Goal: Information Seeking & Learning: Understand process/instructions

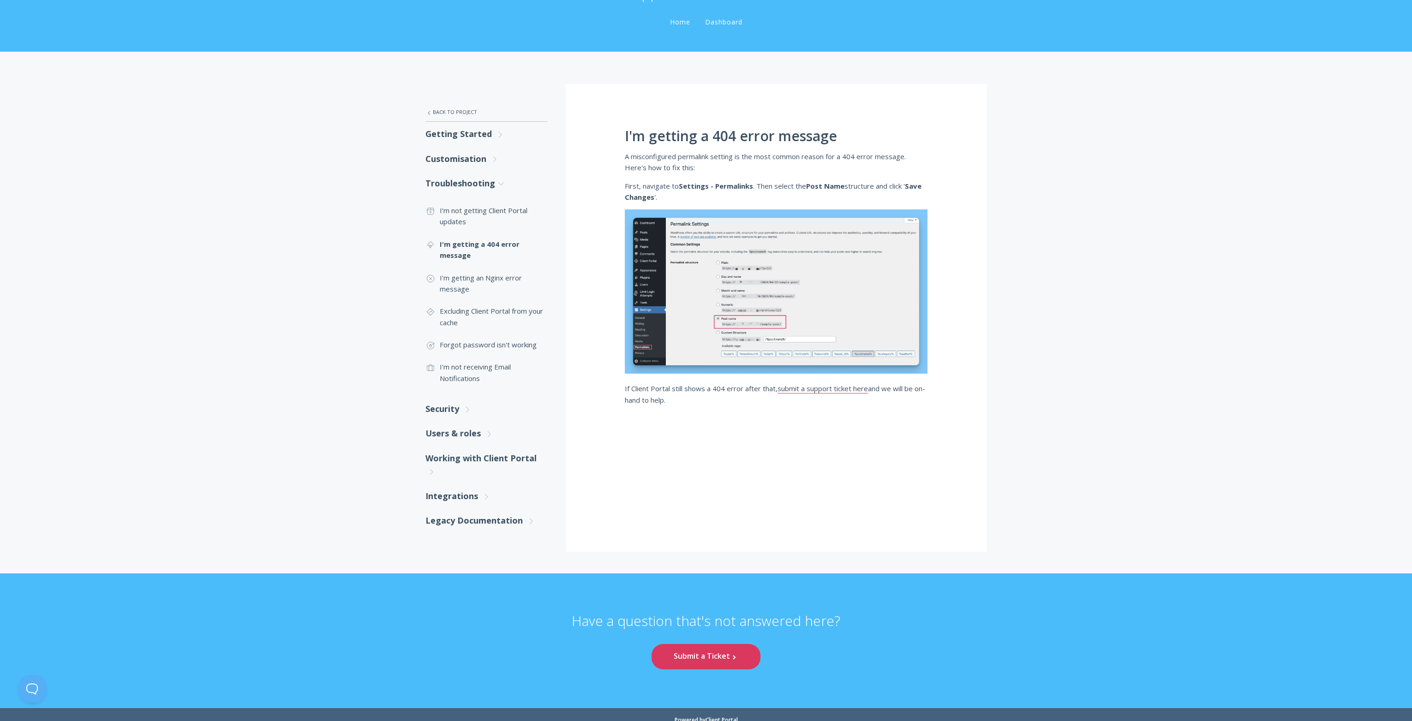
scroll to position [84, 0]
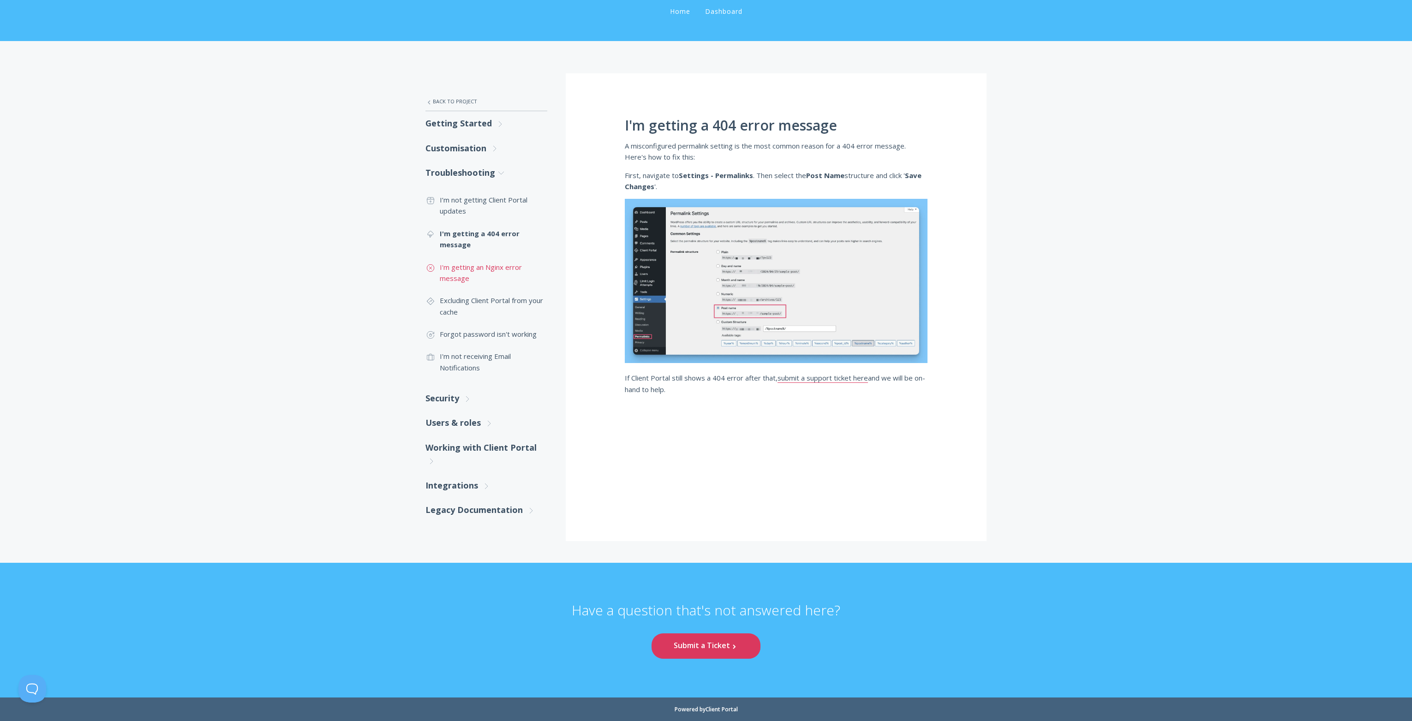
click at [454, 267] on link ".st0{fill:none;stroke:#000000;stroke-width:2;stroke-miterlimit:10;} Untitled-17…" at bounding box center [487, 273] width 122 height 34
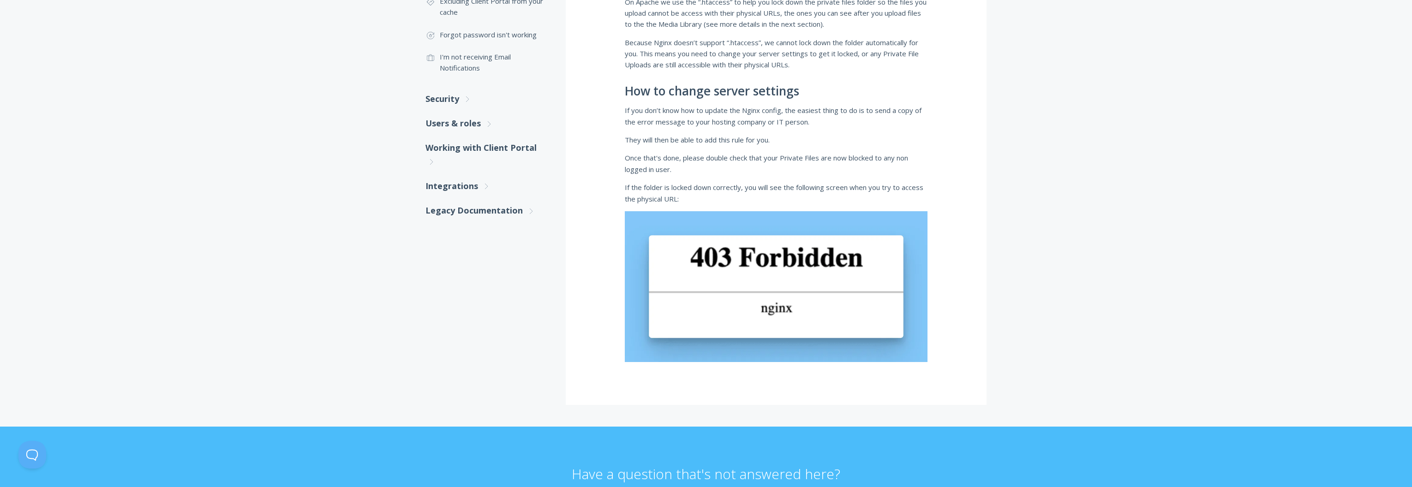
scroll to position [244, 0]
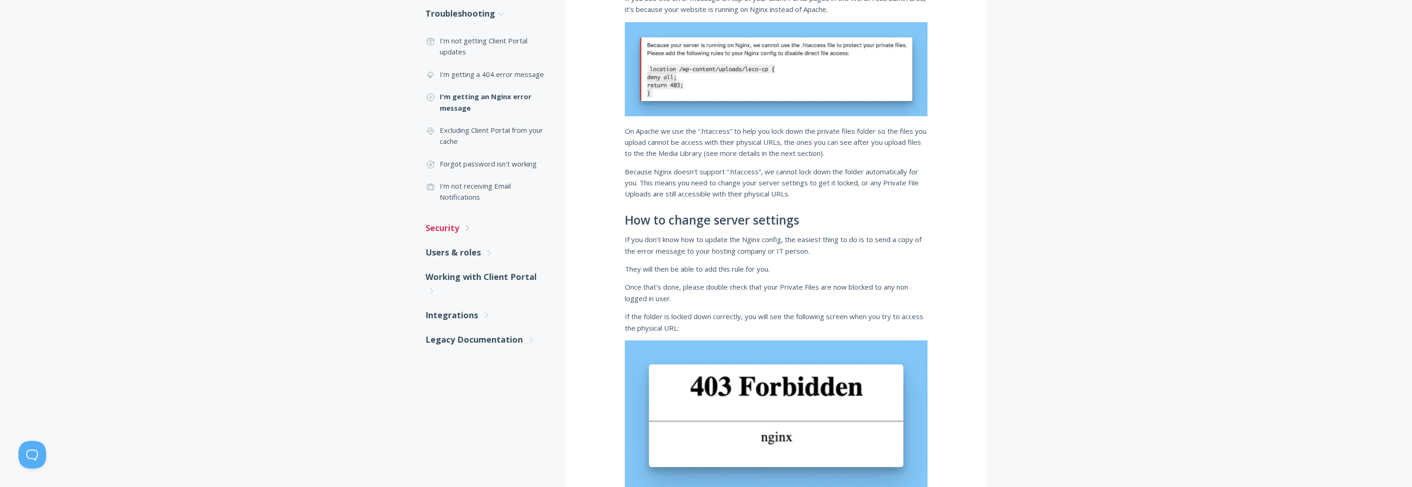
click at [442, 229] on link "Security .st0{fill:none;stroke:#000000;stroke-width:2;stroke-miterlimit:10;} Un…" at bounding box center [487, 228] width 122 height 24
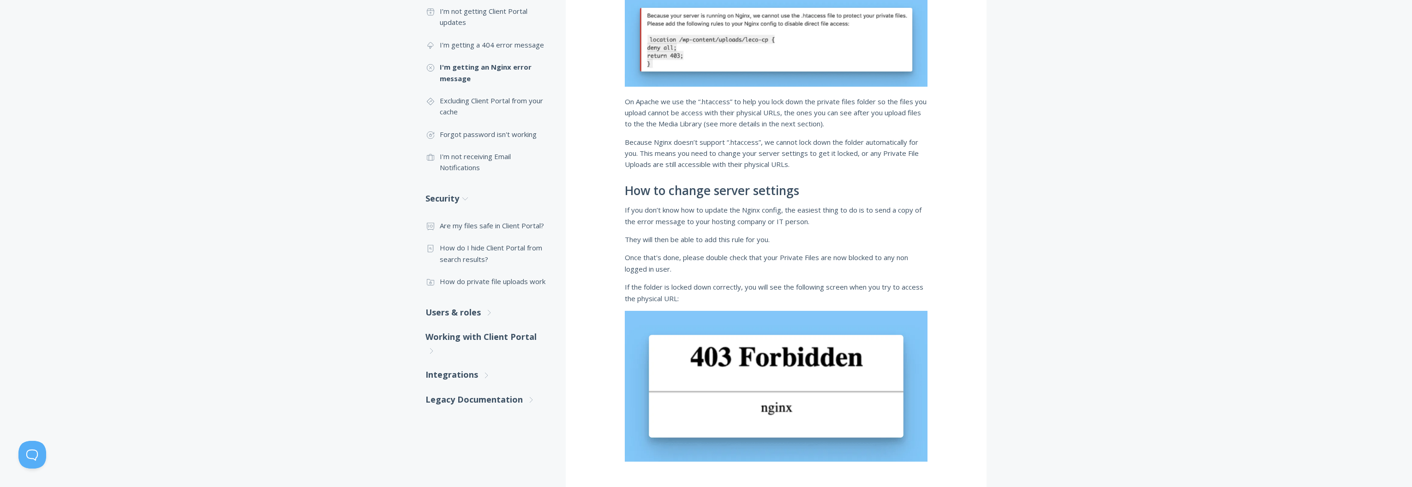
scroll to position [314, 0]
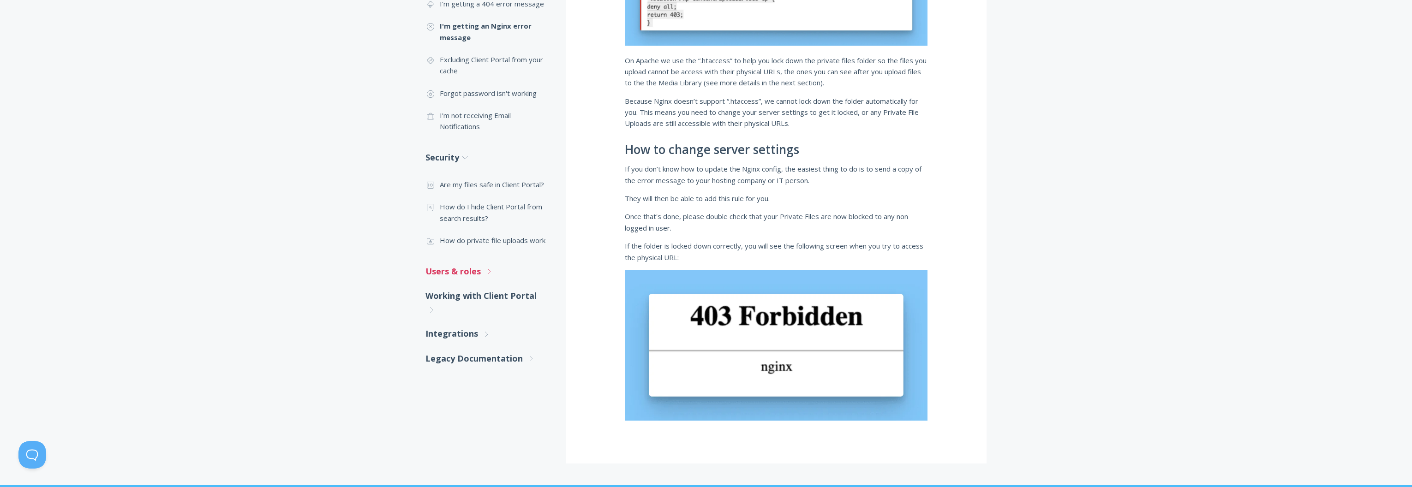
click at [466, 268] on link "Users & roles .st0{fill:none;stroke:#000000;stroke-width:2;stroke-miterlimit:10…" at bounding box center [487, 271] width 122 height 24
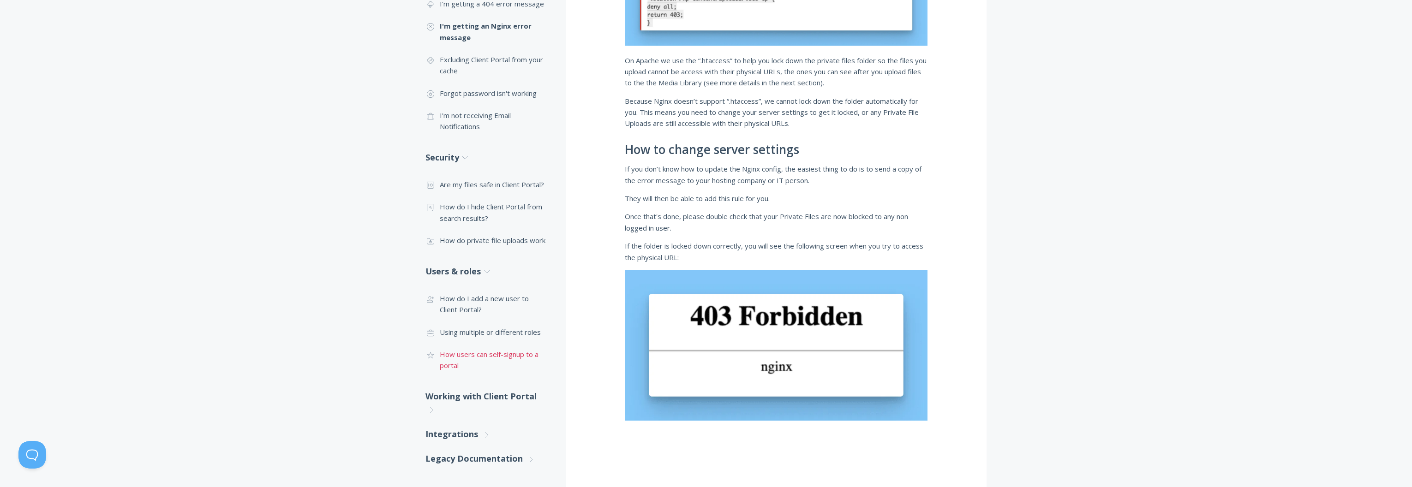
click at [479, 354] on link ".cls-1{fill:none;stroke:#000;stroke-miterlimit:10;stroke-width:2px;} 1. General…" at bounding box center [487, 360] width 122 height 34
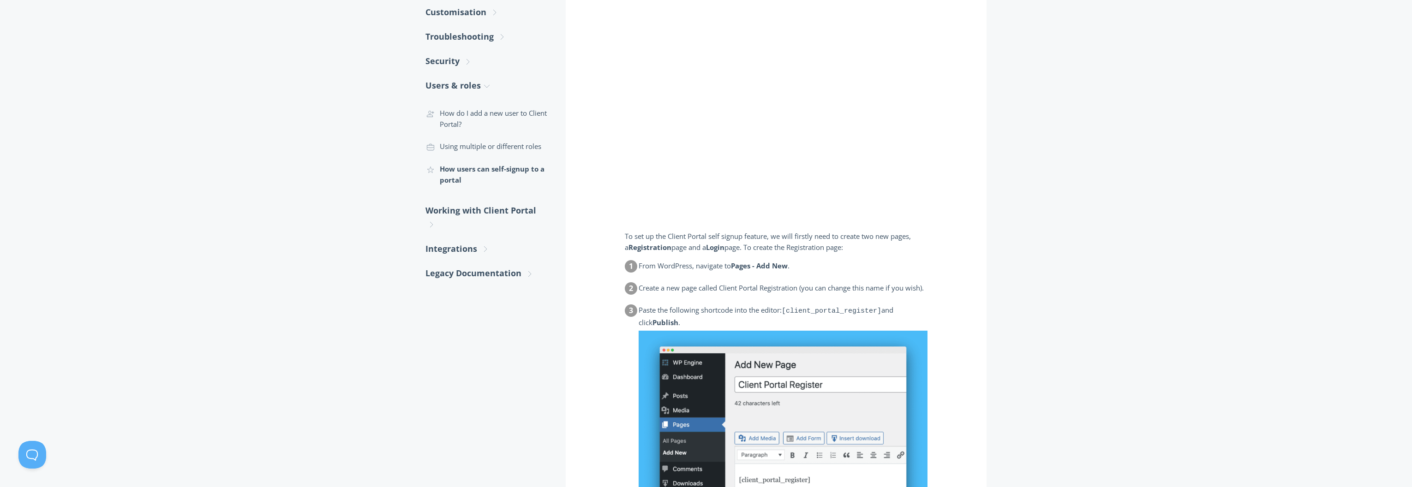
scroll to position [205, 0]
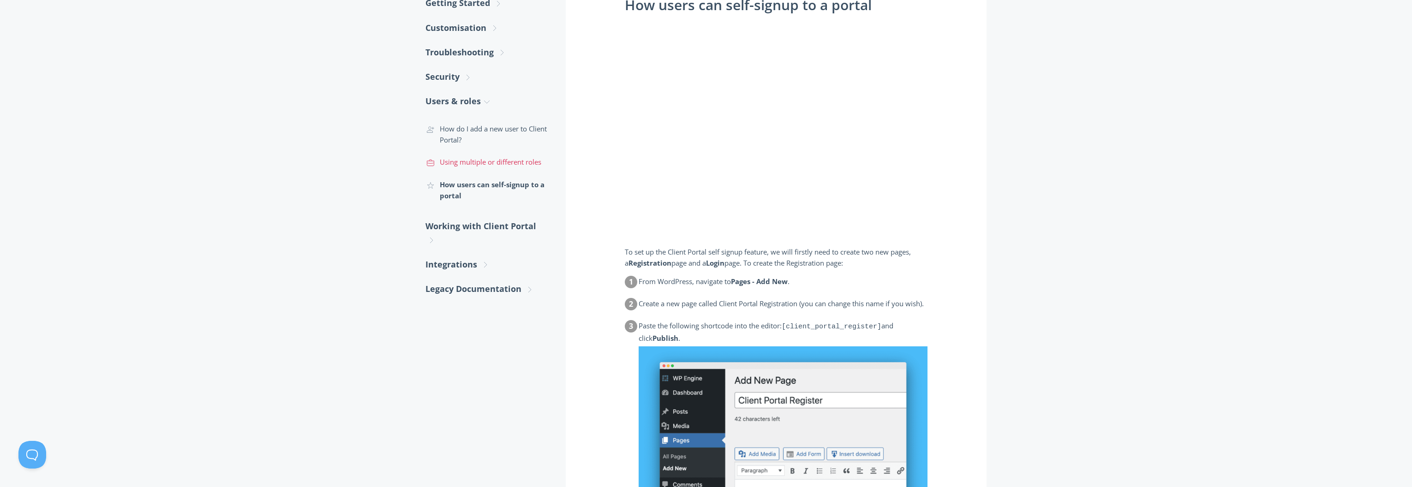
click at [467, 158] on link ".st0{fill:none;stroke:#000000;stroke-width:2;stroke-miterlimit:10;} Untitled-20…" at bounding box center [487, 162] width 122 height 22
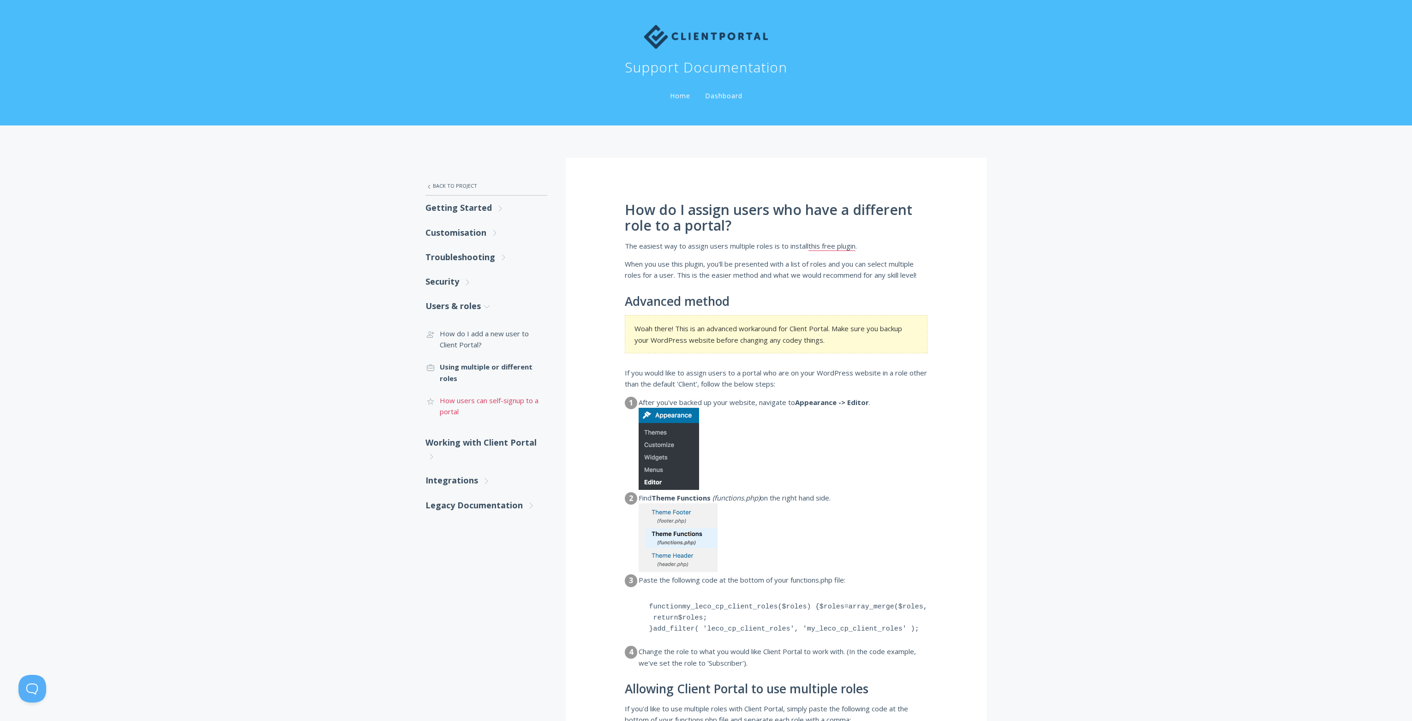
click at [465, 397] on link ".cls-1{fill:none;stroke:#000;stroke-miterlimit:10;stroke-width:2px;} 1. General…" at bounding box center [487, 407] width 122 height 34
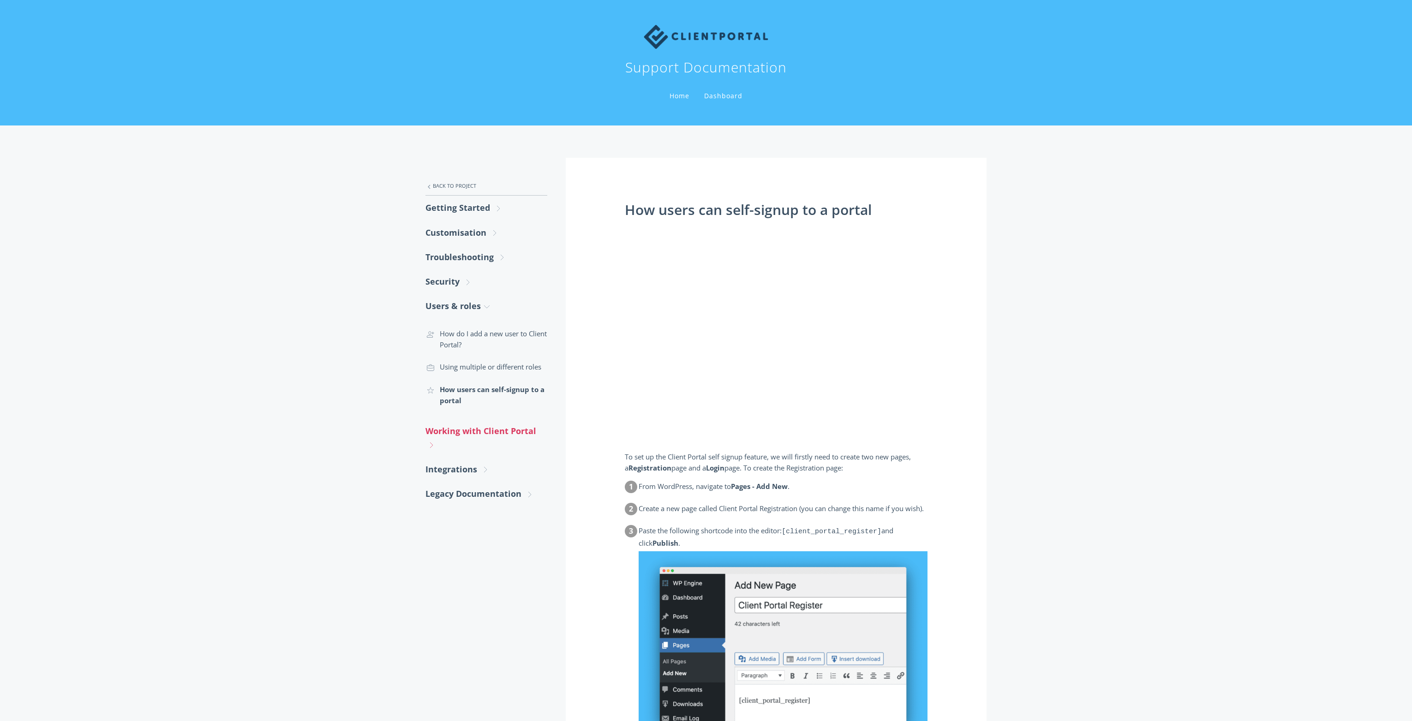
click at [474, 432] on link "Working with Client Portal .st0{fill:none;stroke:#000000;stroke-width:2;stroke-…" at bounding box center [487, 438] width 122 height 38
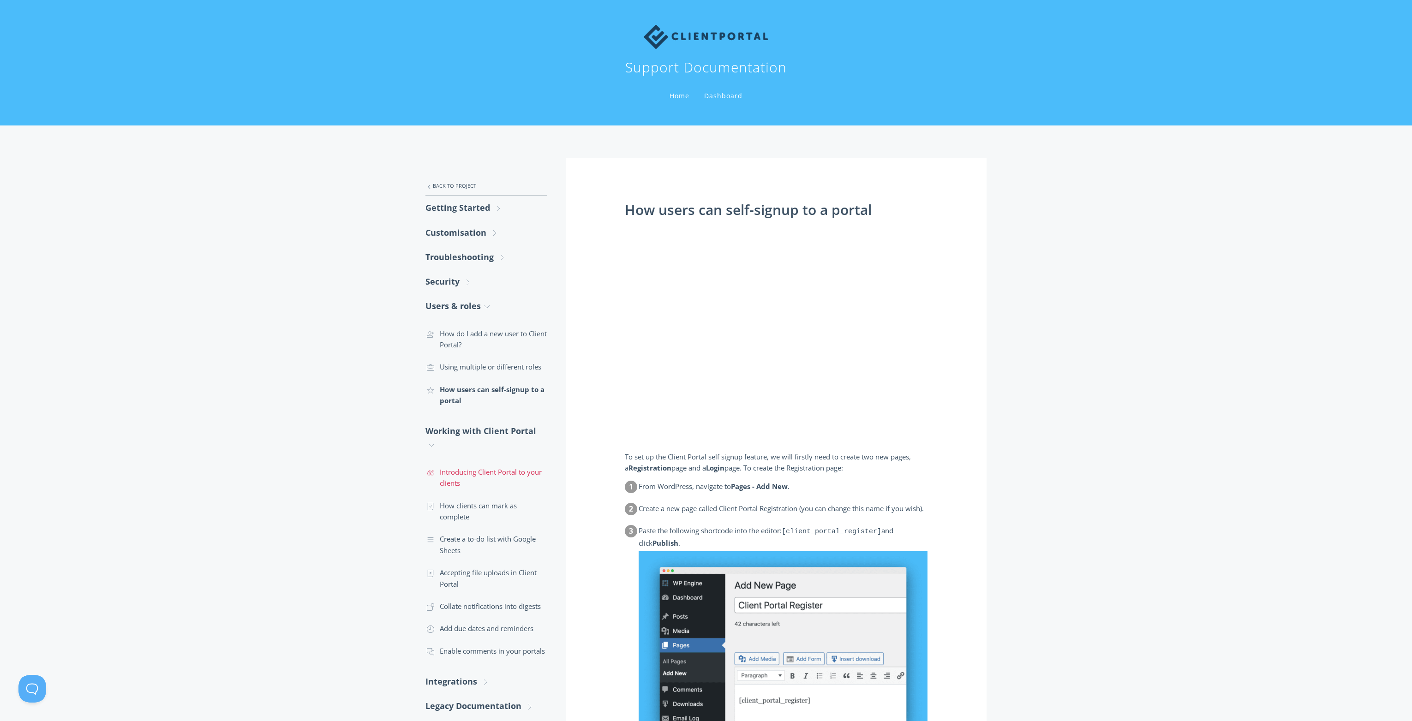
click at [476, 474] on link ".st0{fill:none;stroke:#000000;stroke-width:2;stroke-miterlimit:10;} Untitled-16…" at bounding box center [487, 478] width 122 height 34
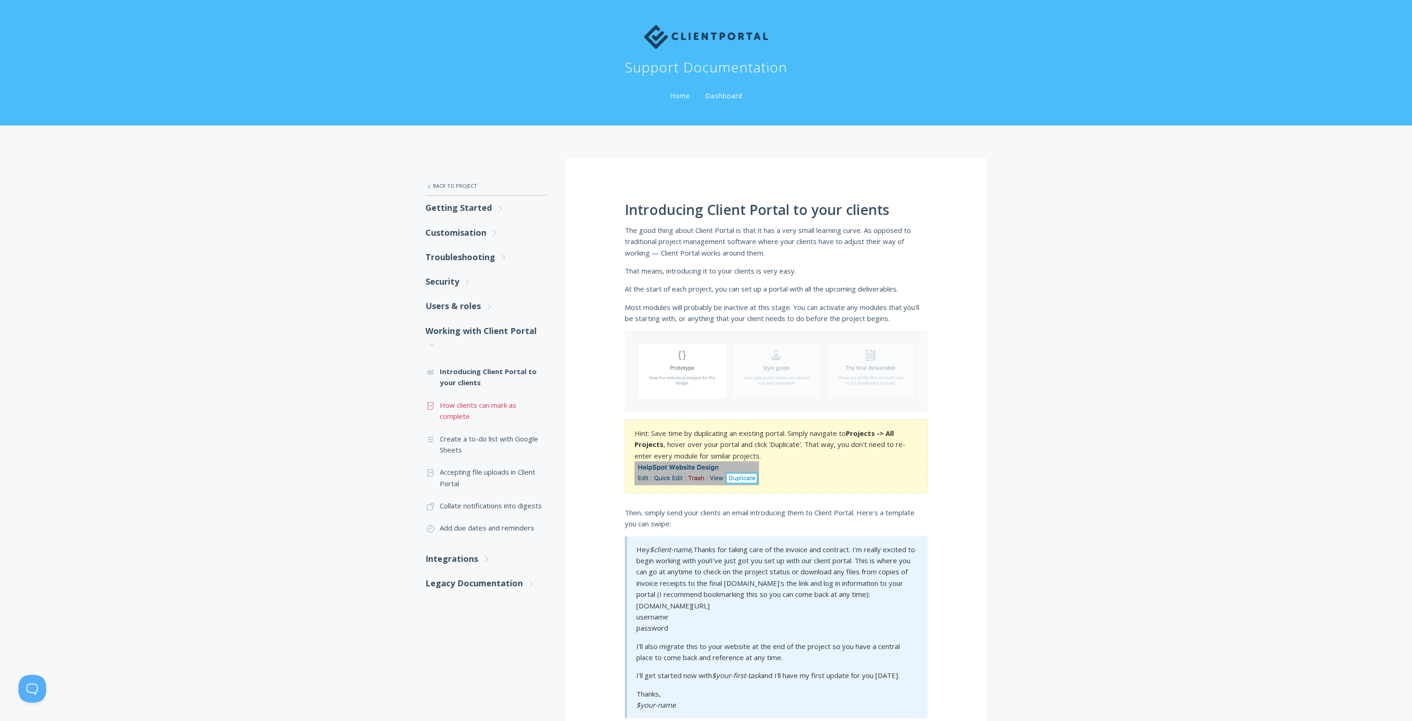
click at [460, 402] on link ".st0{fill:none;stroke:#000000;stroke-width:2;stroke-miterlimit:10;} Untitled-15…" at bounding box center [487, 411] width 122 height 34
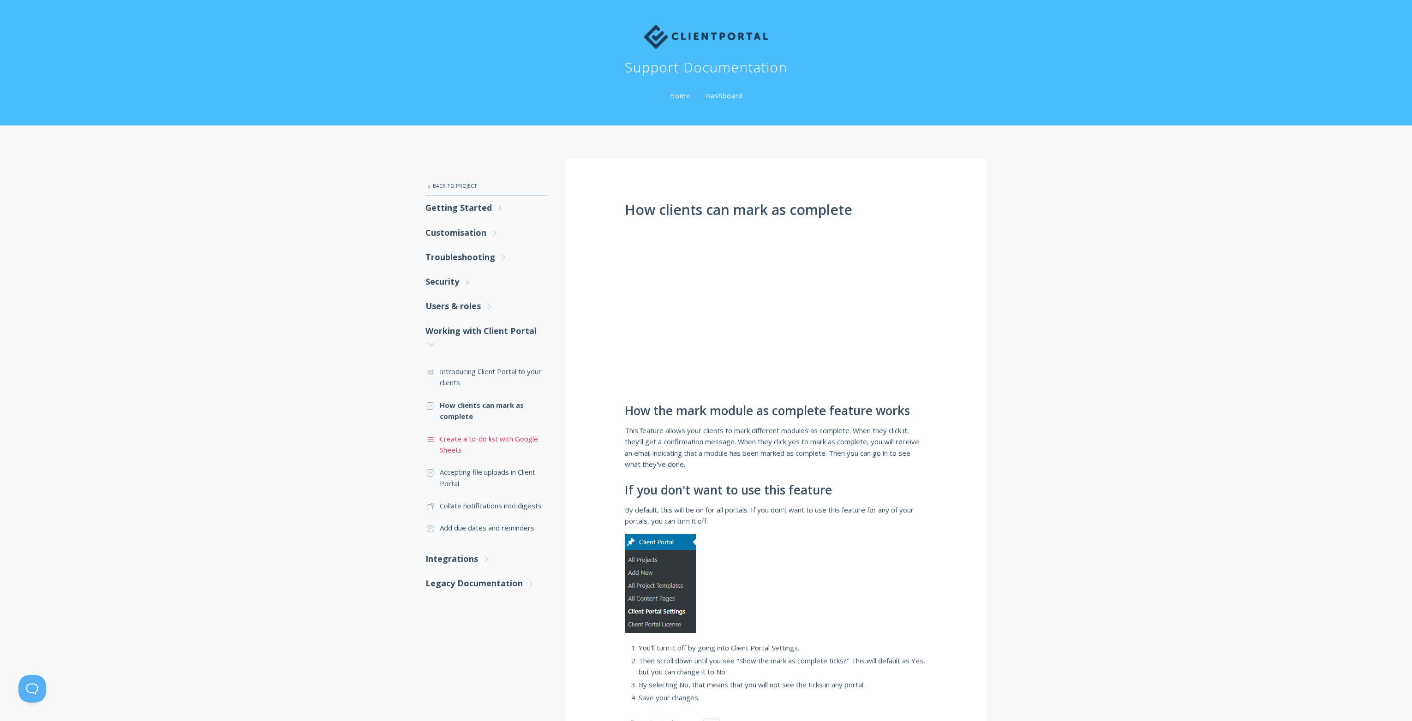
click at [468, 435] on link ".st0{fill:none;stroke:#000000;stroke-width:2;stroke-miterlimit:10;} Untitled-16…" at bounding box center [487, 445] width 122 height 34
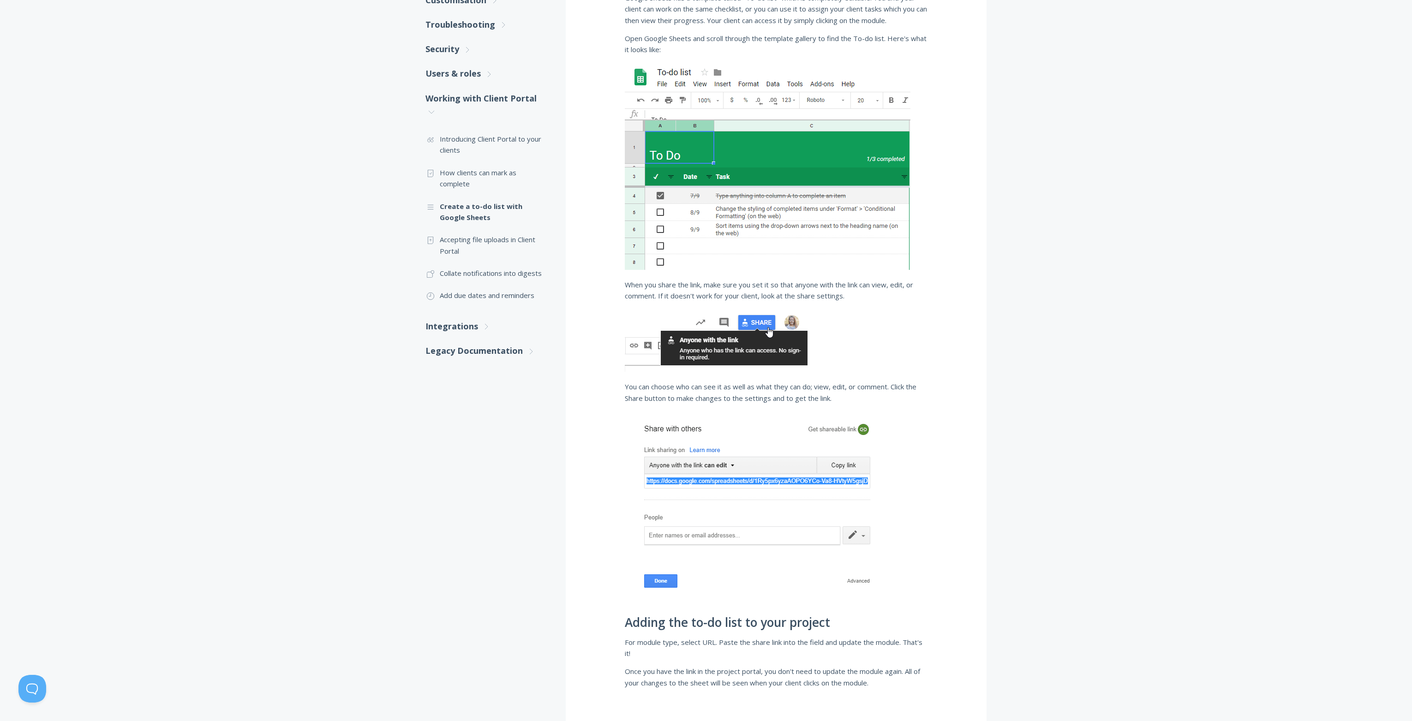
scroll to position [212, 0]
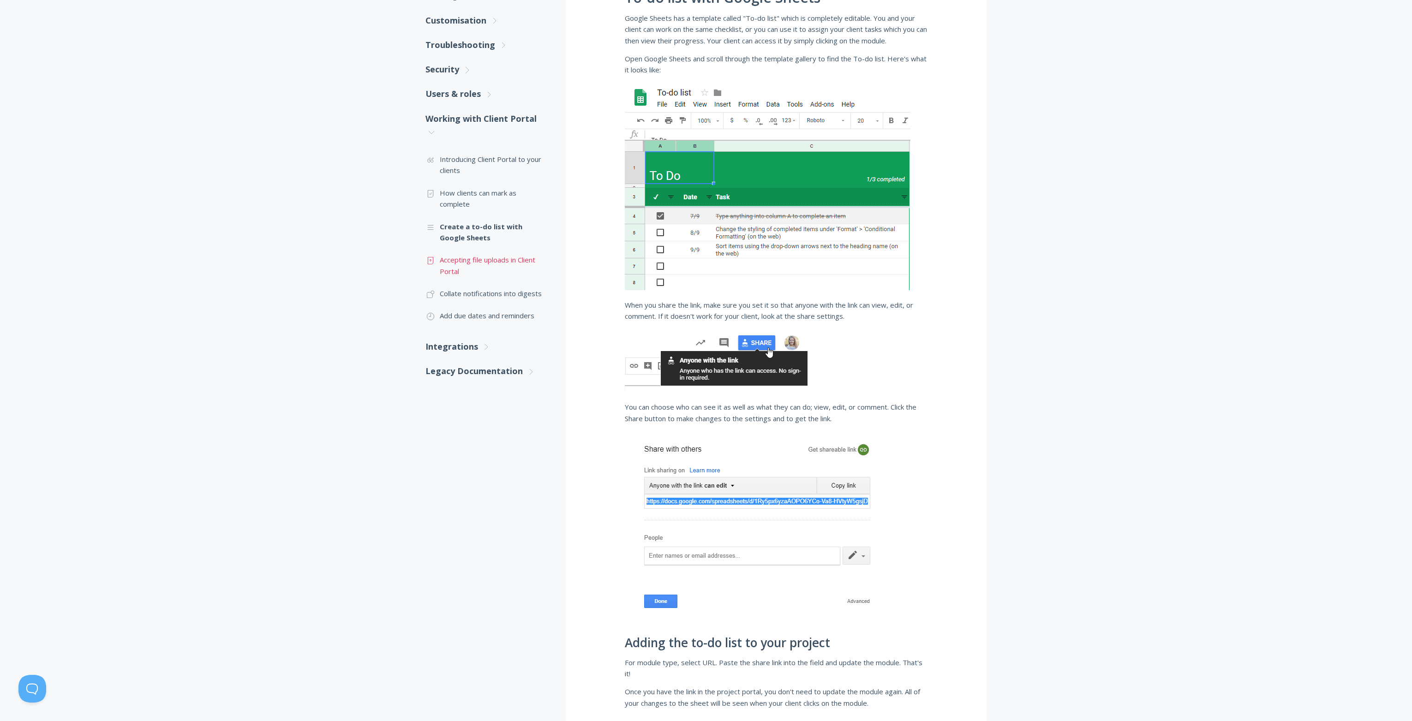
click at [485, 263] on link ".st0{fill:none;stroke:#000000;stroke-width:2;stroke-miterlimit:10;} Untitled-15…" at bounding box center [487, 266] width 122 height 34
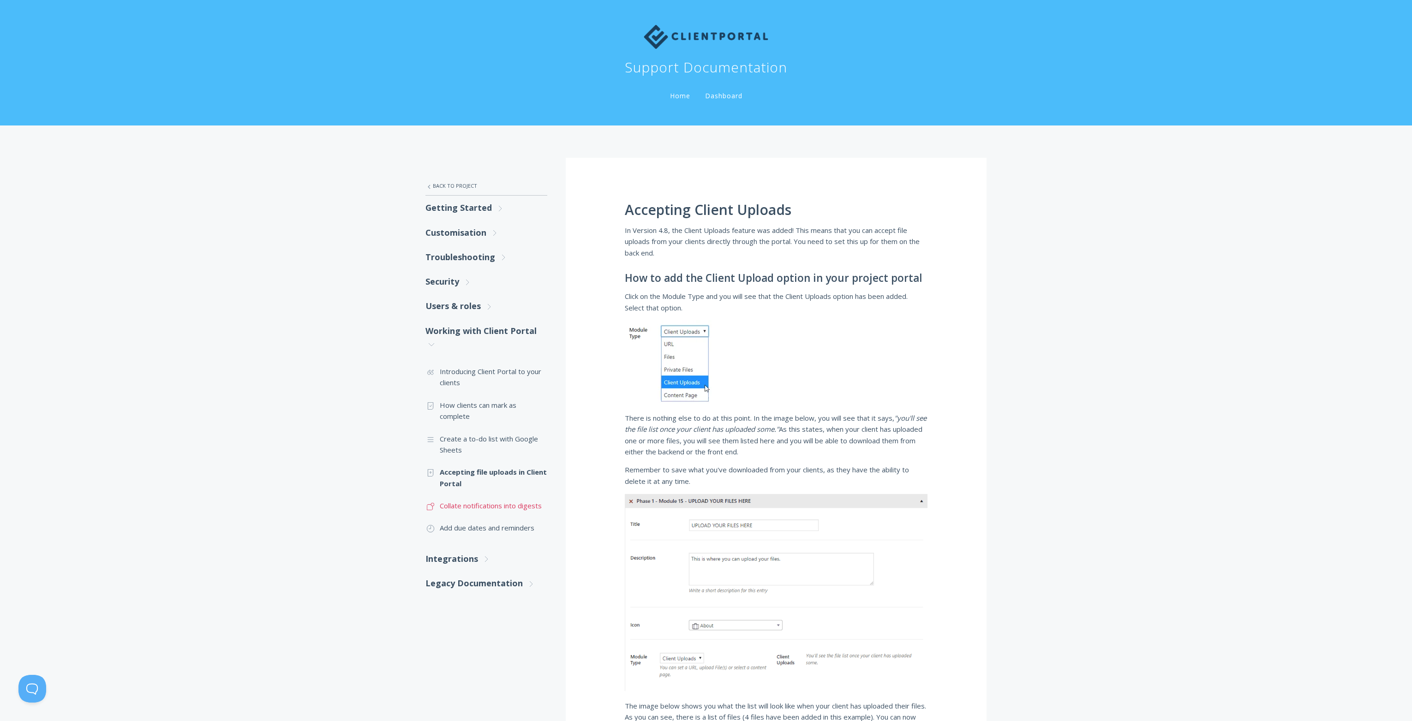
click at [482, 505] on link ".st0{fill:none;stroke:#000000;stroke-width:2;stroke-miterlimit:10;} Untitled-17…" at bounding box center [487, 506] width 122 height 22
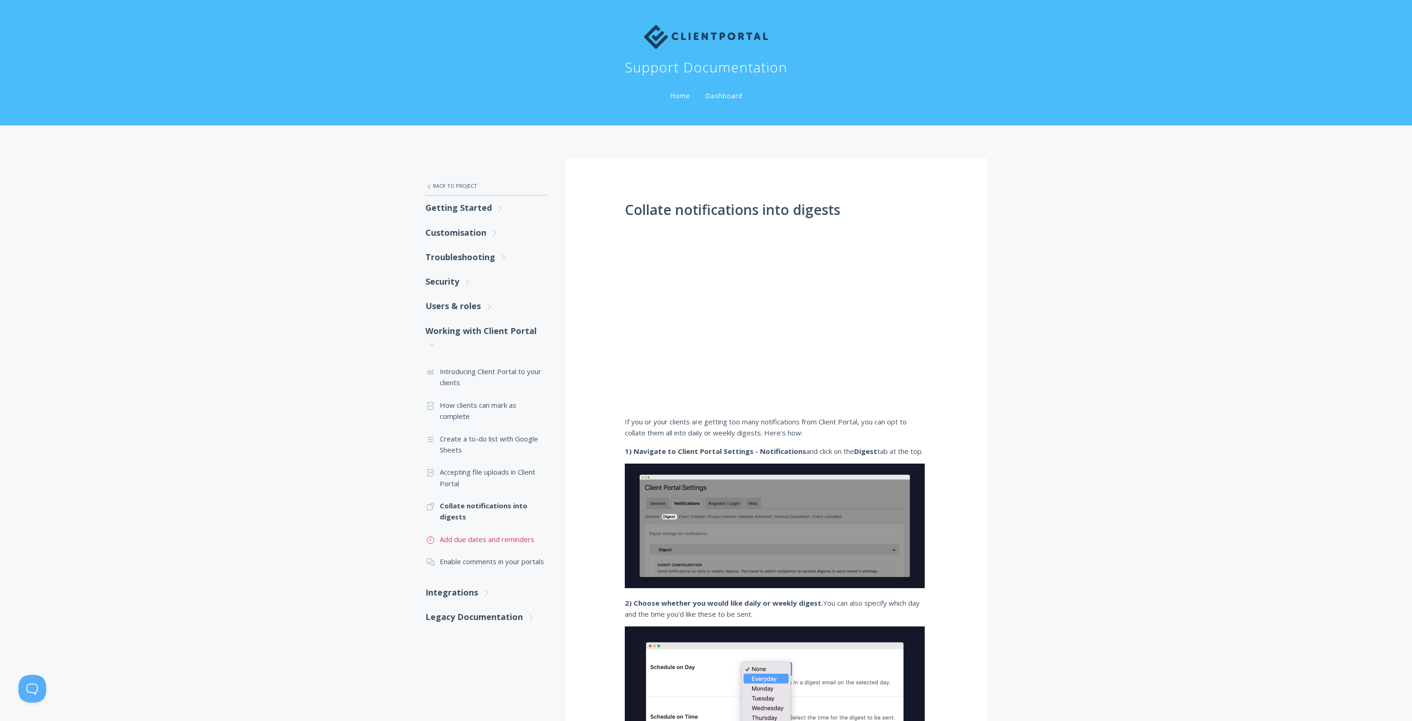
click at [500, 537] on link ".st0{fill:none;stroke:#000000;stroke-width:2;stroke-miterlimit:10;} Untitled-18…" at bounding box center [487, 540] width 122 height 22
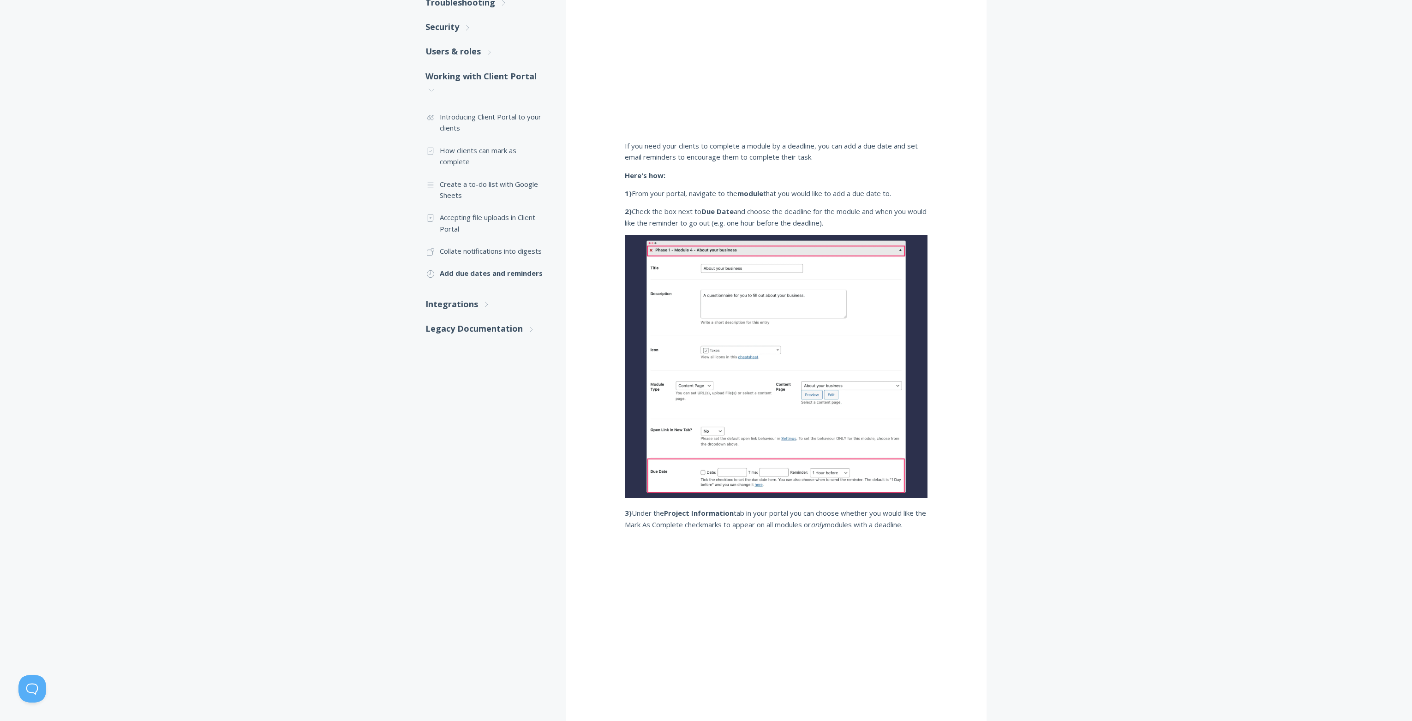
scroll to position [253, 0]
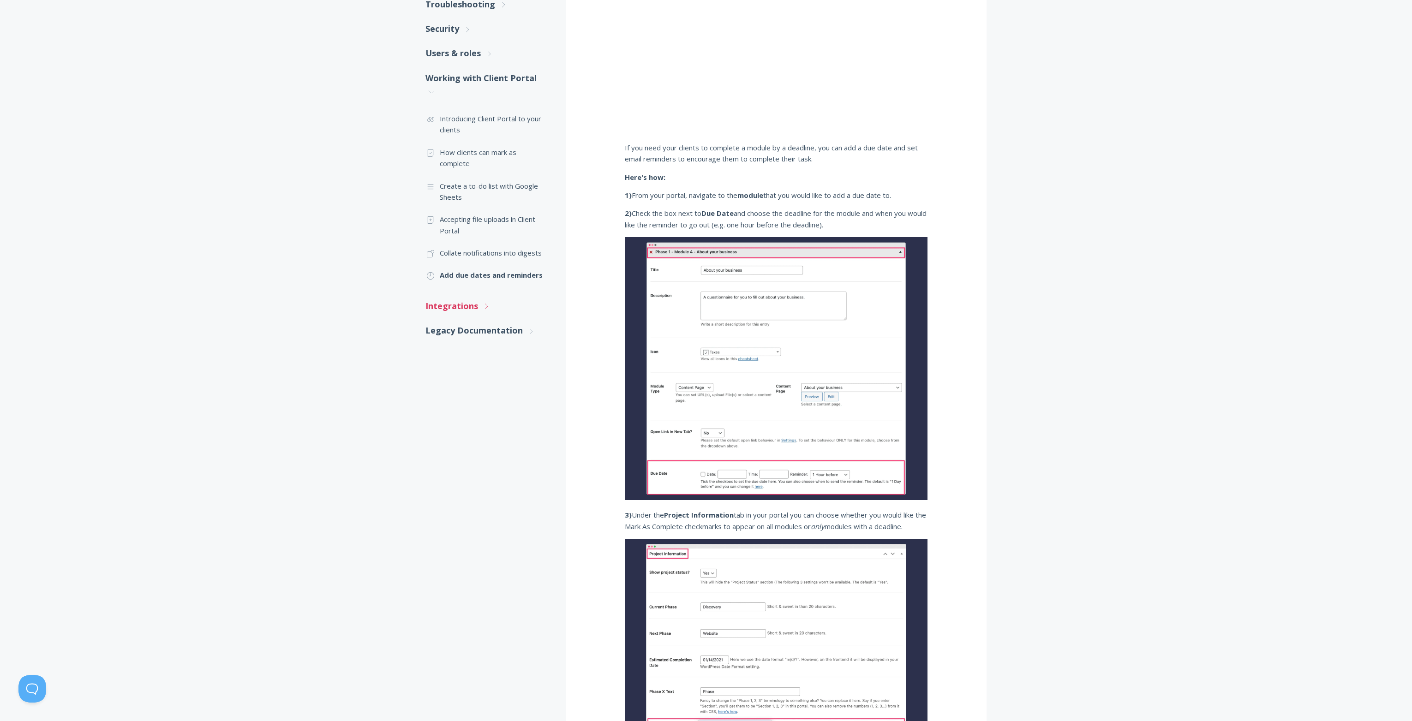
click at [476, 307] on link "Integrations .st0{fill:none;stroke:#000000;stroke-width:2;stroke-miterlimit:10;…" at bounding box center [487, 306] width 122 height 24
click at [475, 330] on link ".st0{fill:none;stroke:#000000;stroke-width:2;stroke-miterlimit:10;} 2. Design -…" at bounding box center [487, 333] width 122 height 22
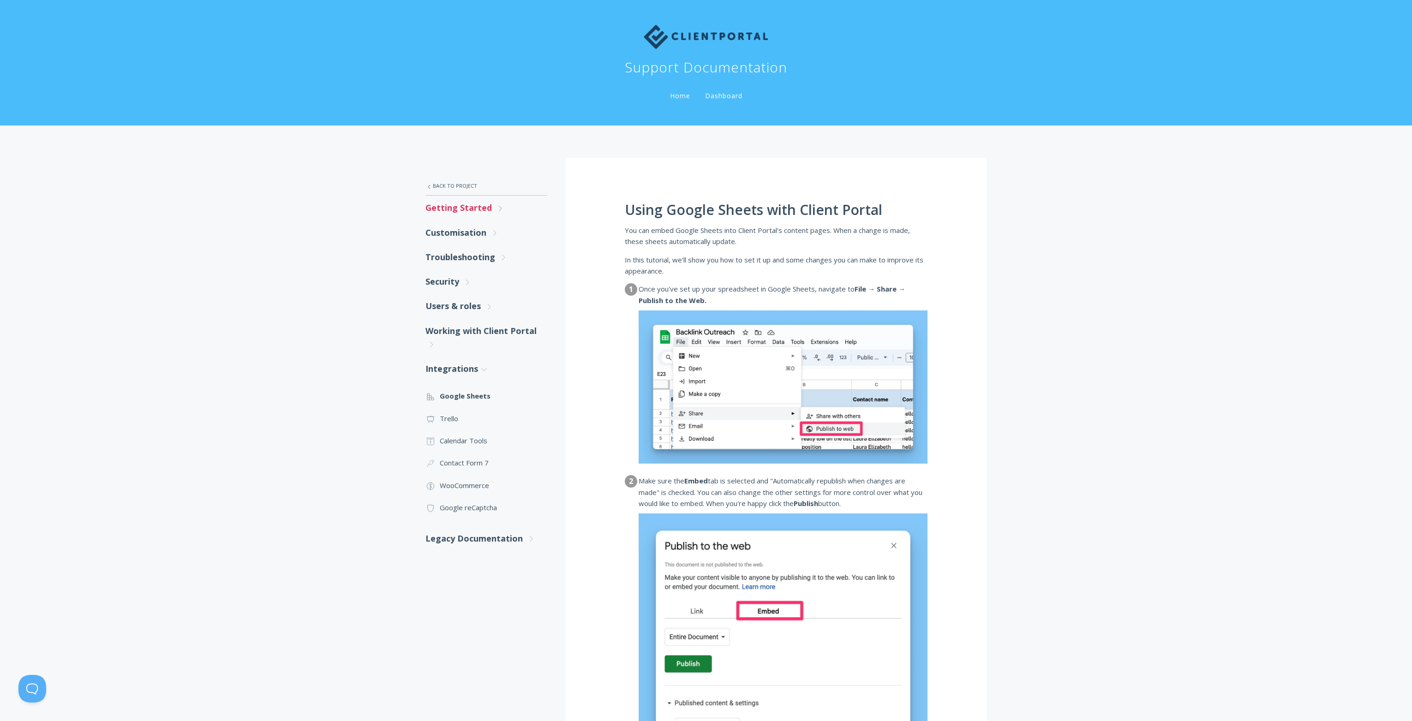
click at [447, 207] on link "Getting Started .st0{fill:none;stroke:#000000;stroke-width:2;stroke-miterlimit:…" at bounding box center [487, 208] width 122 height 24
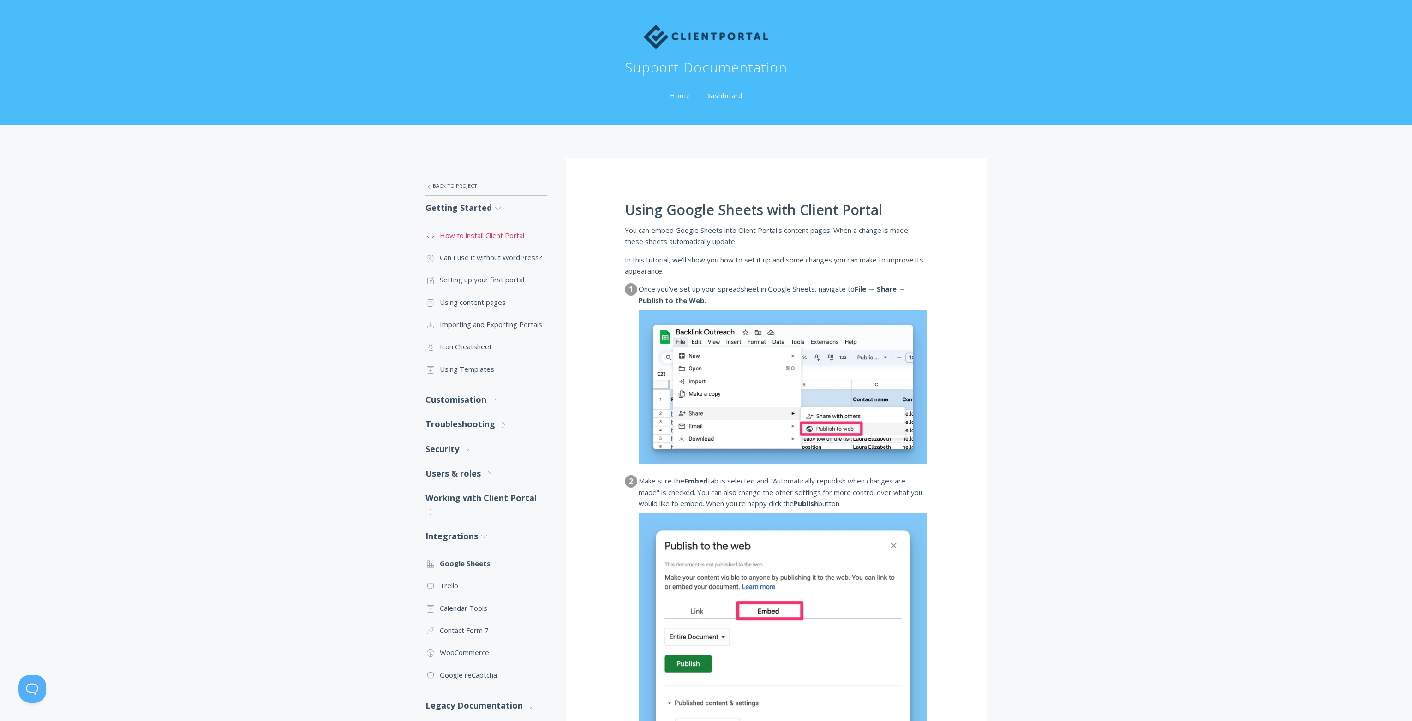
click at [456, 233] on link ".st0{fill:none;stroke:#000000;stroke-width:2;stroke-miterlimit:10;} Untitled-16…" at bounding box center [487, 235] width 122 height 22
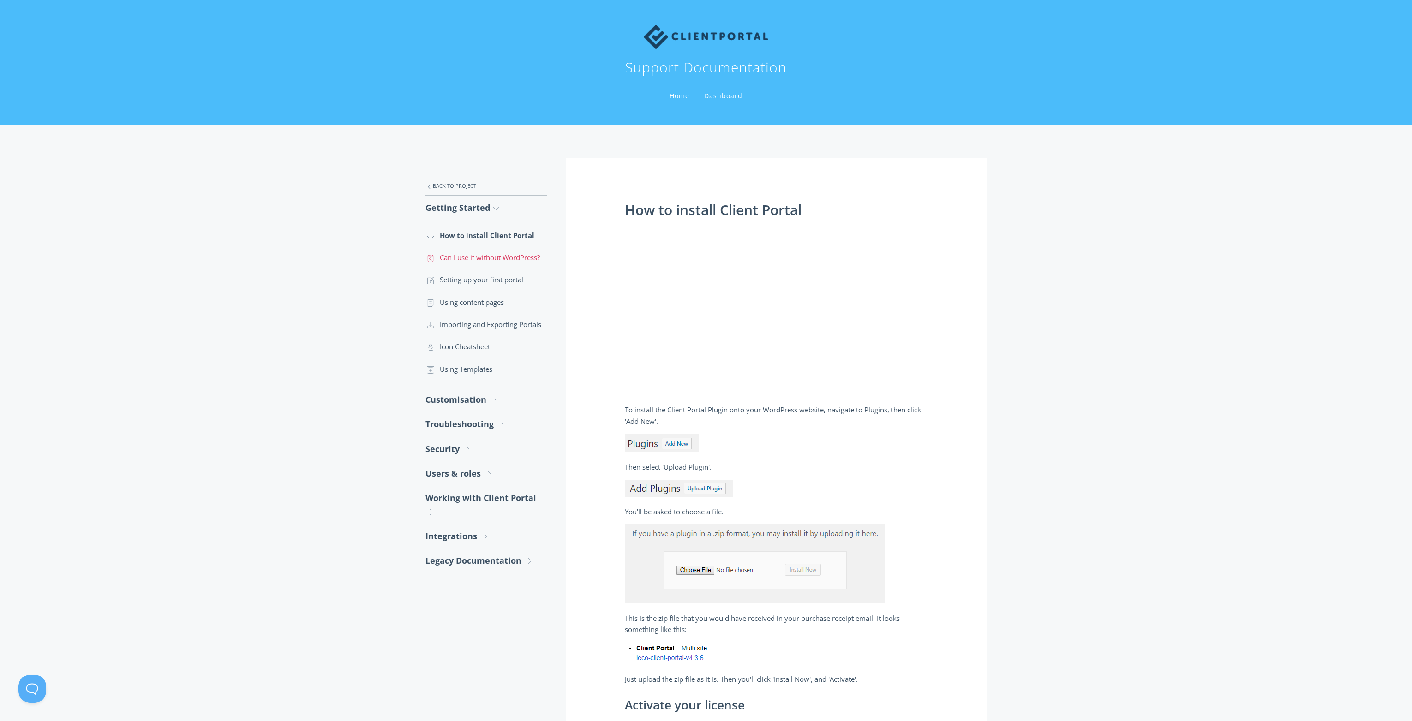
click at [482, 253] on link ".st0{fill:none;stroke:#000000;stroke-width:2;stroke-miterlimit:10;} Untitled-13…" at bounding box center [487, 257] width 122 height 22
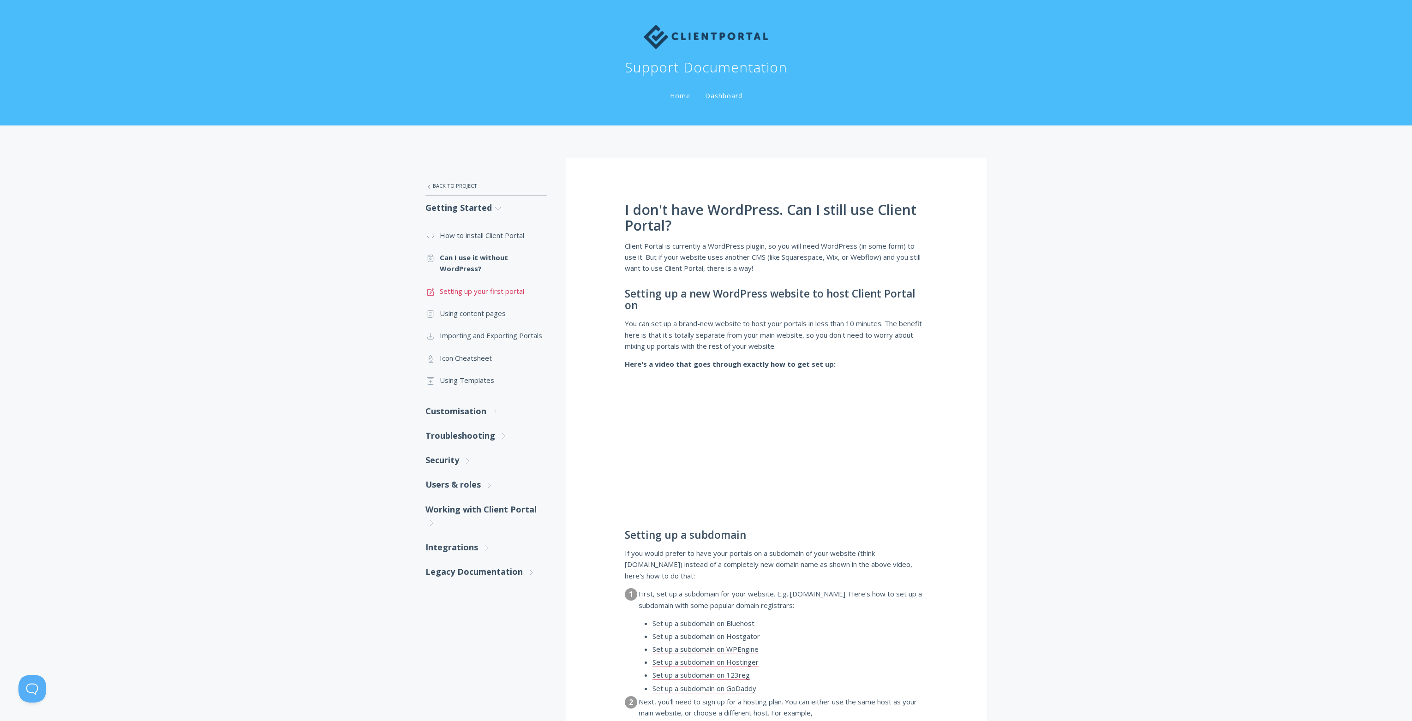
click at [483, 290] on link ".st0{fill:none;stroke:#000000;stroke-width:2;stroke-miterlimit:10;} 1. General …" at bounding box center [487, 291] width 122 height 22
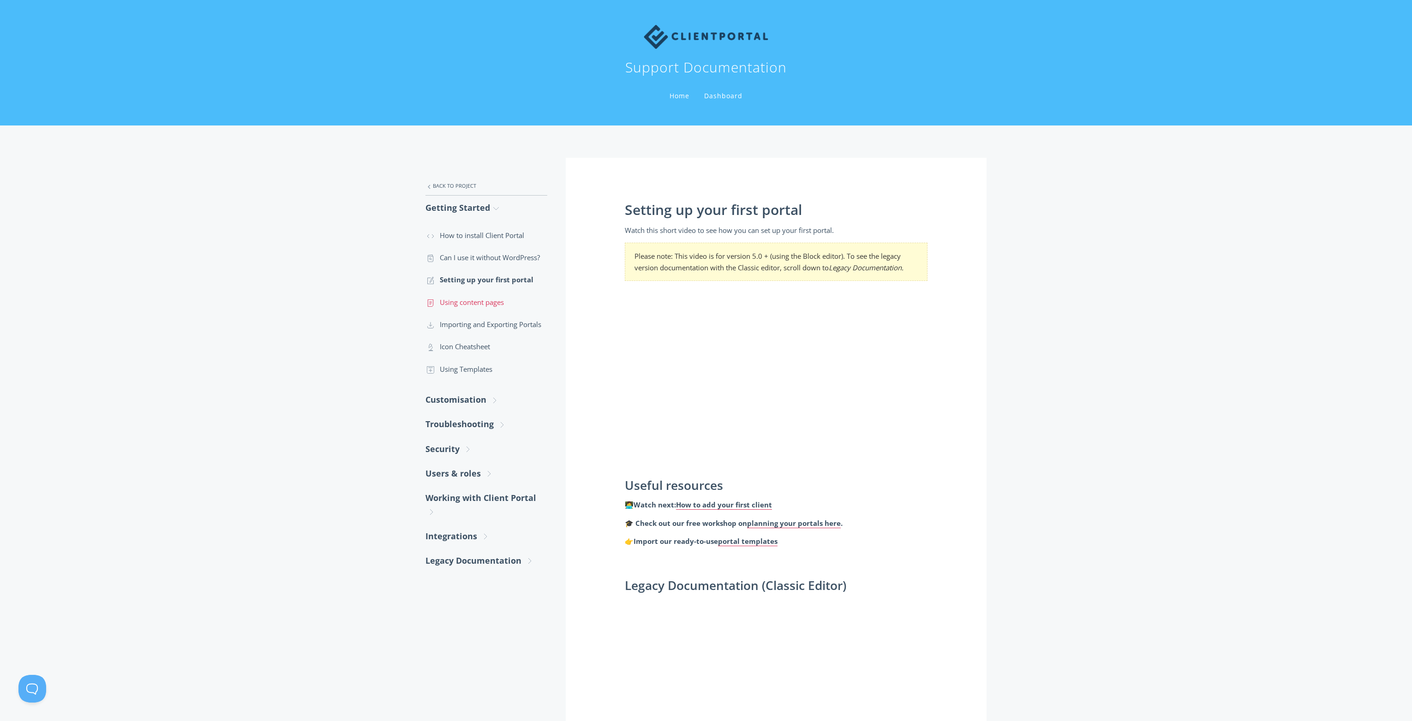
click at [485, 304] on link ".st0{fill:none;stroke:#000000;stroke-width:2;stroke-miterlimit:10;} Untitled-15…" at bounding box center [487, 302] width 122 height 22
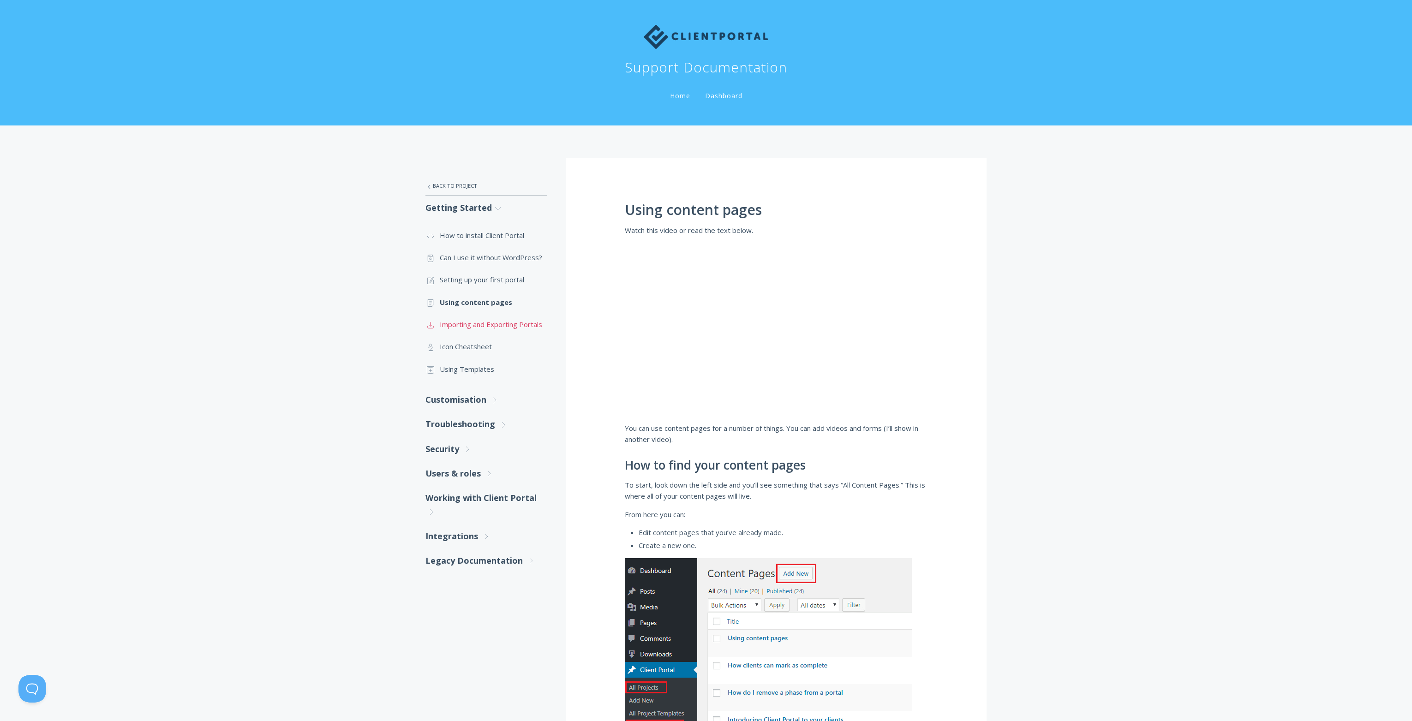
click at [486, 324] on link ".st0{fill:none;stroke:#000000;stroke-width:2;stroke-miterlimit:10;} Untitled-15…" at bounding box center [487, 324] width 122 height 22
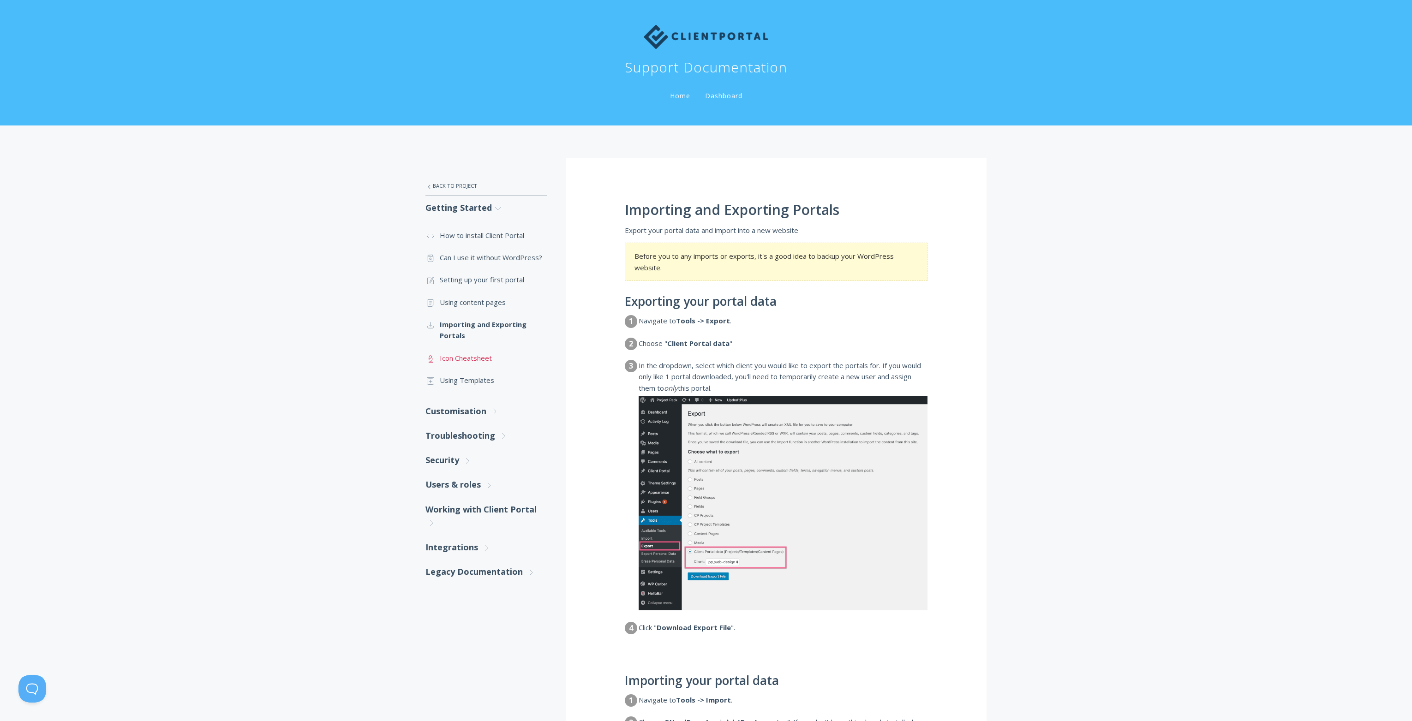
click at [460, 362] on link ".st0{fill:none;stroke:#000000;stroke-width:2;stroke-miterlimit:10;} Untitled-25…" at bounding box center [487, 358] width 122 height 22
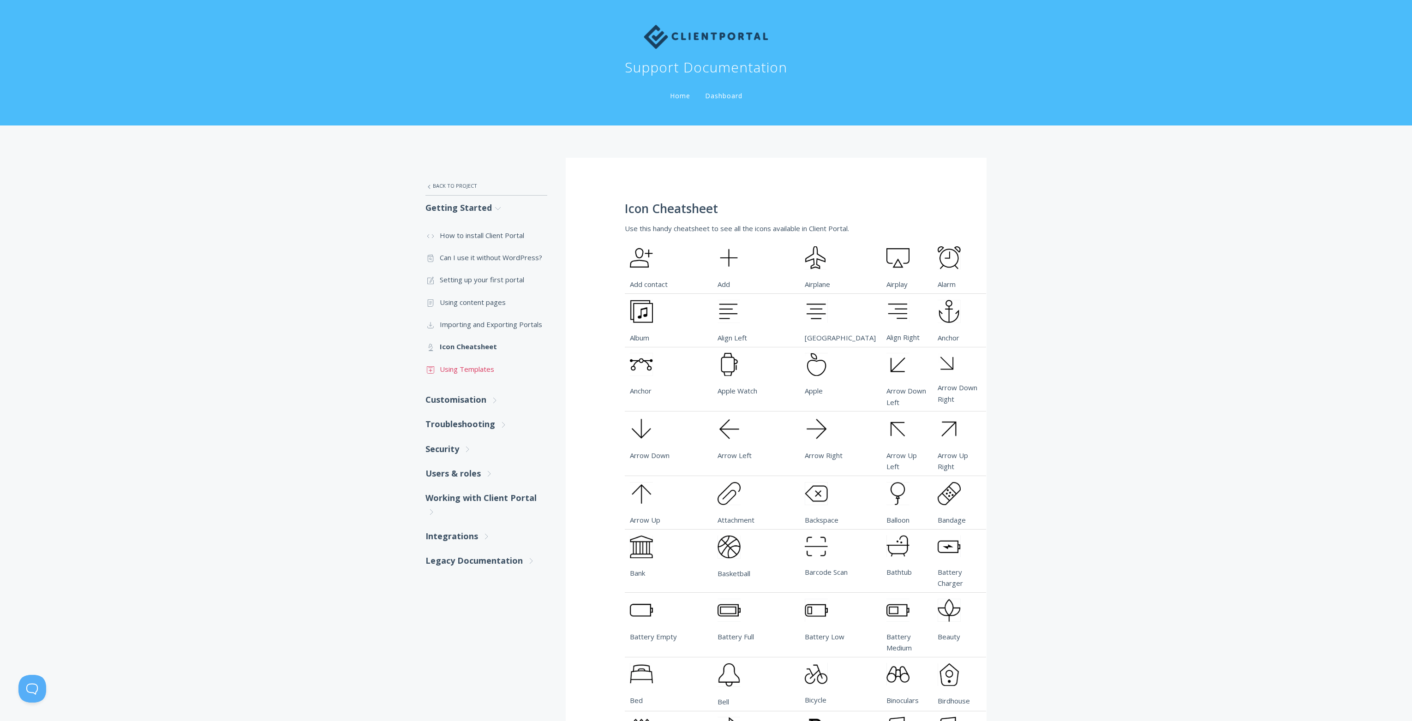
click at [470, 366] on link ".st0{fill:none;stroke:#000000;stroke-width:2;stroke-miterlimit:10;} Untitled-18…" at bounding box center [487, 369] width 122 height 22
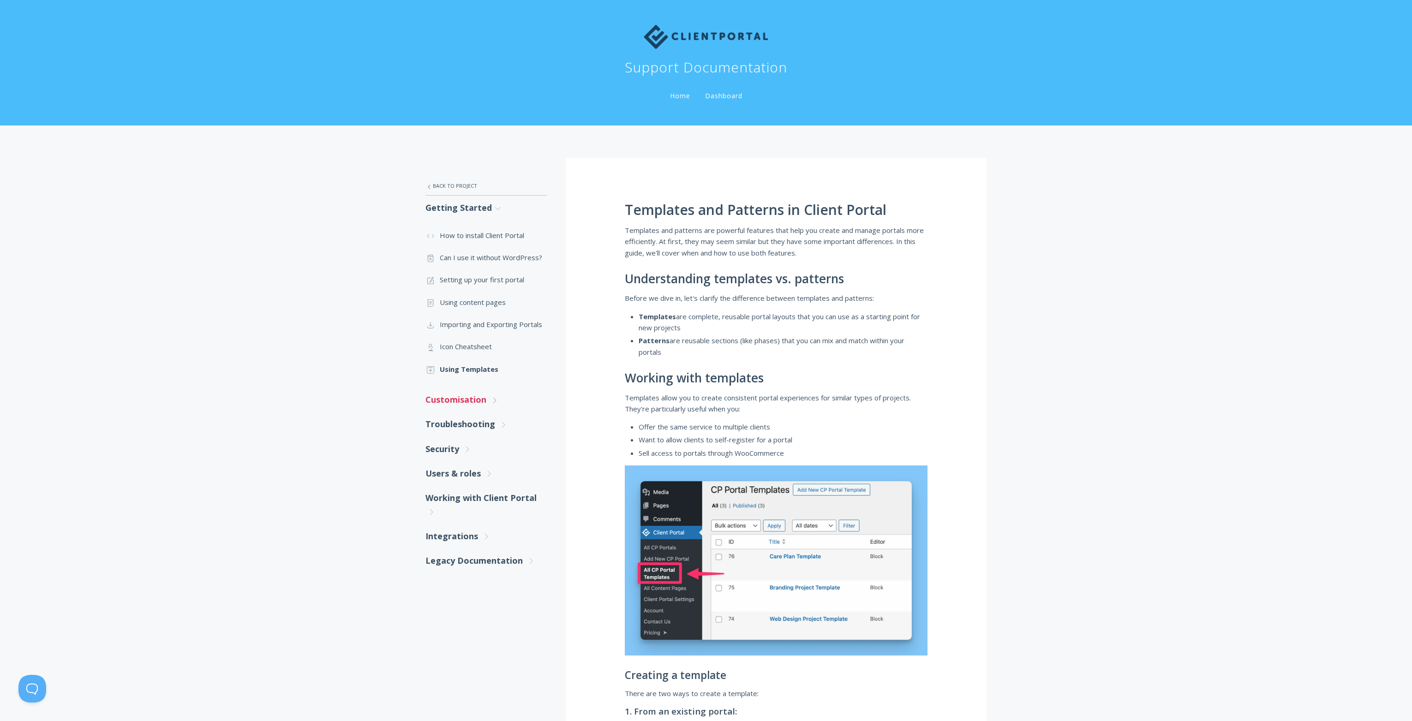
click at [465, 402] on link "Customisation .st0{fill:none;stroke:#000000;stroke-width:2;stroke-miterlimit:10…" at bounding box center [487, 400] width 122 height 24
click at [469, 433] on link ".st0{fill:none;stroke:#000000;stroke-width:2;stroke-miterlimit:10;} Untitled-16…" at bounding box center [487, 433] width 122 height 34
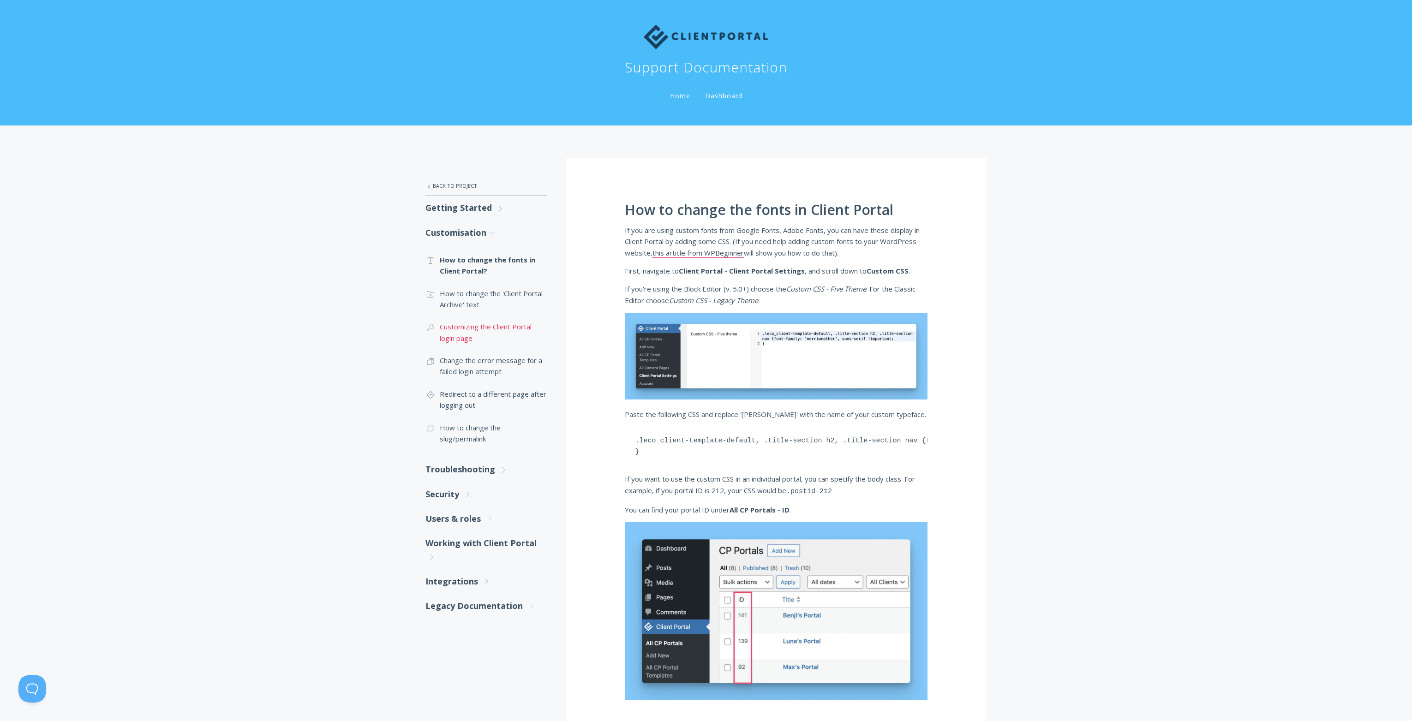
click at [491, 325] on link ".cls-1{fill:none;stroke:#000;stroke-miterlimit:10;stroke-width:2px;} 1. General…" at bounding box center [487, 333] width 122 height 34
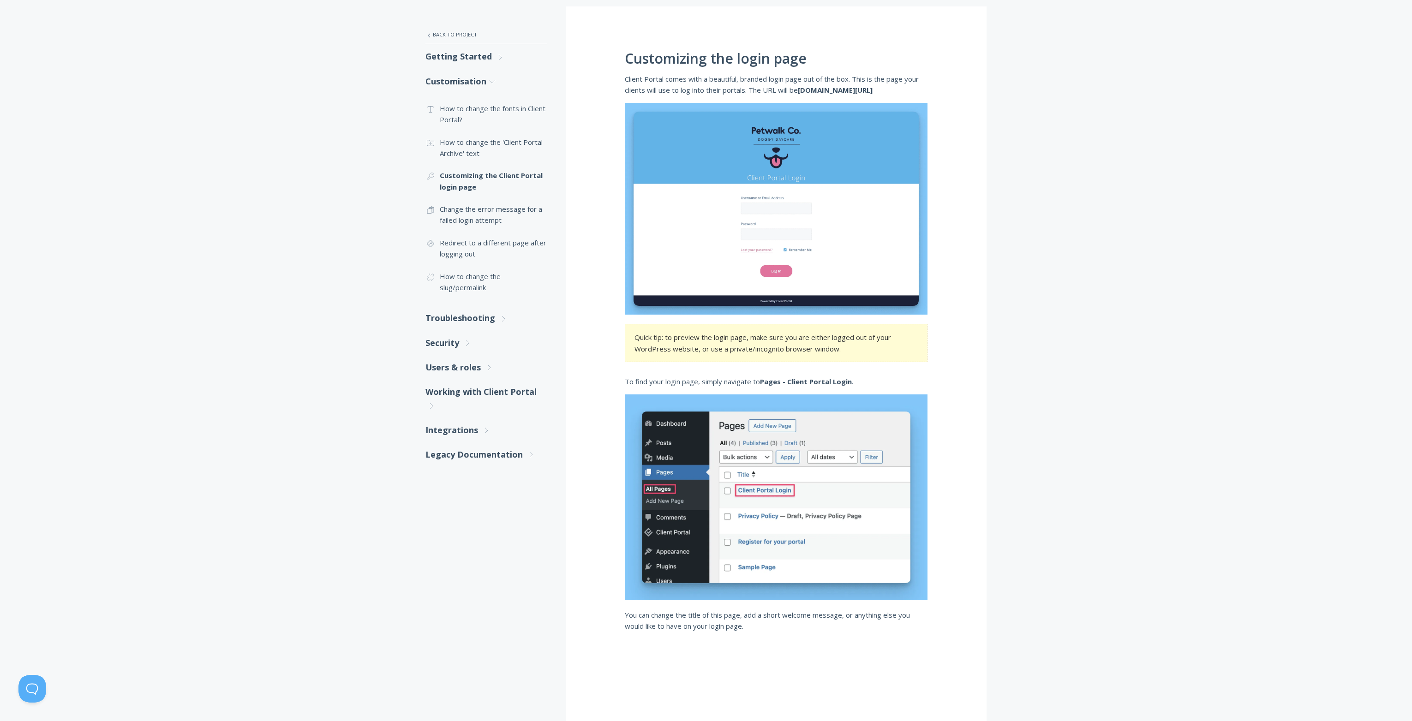
scroll to position [69, 0]
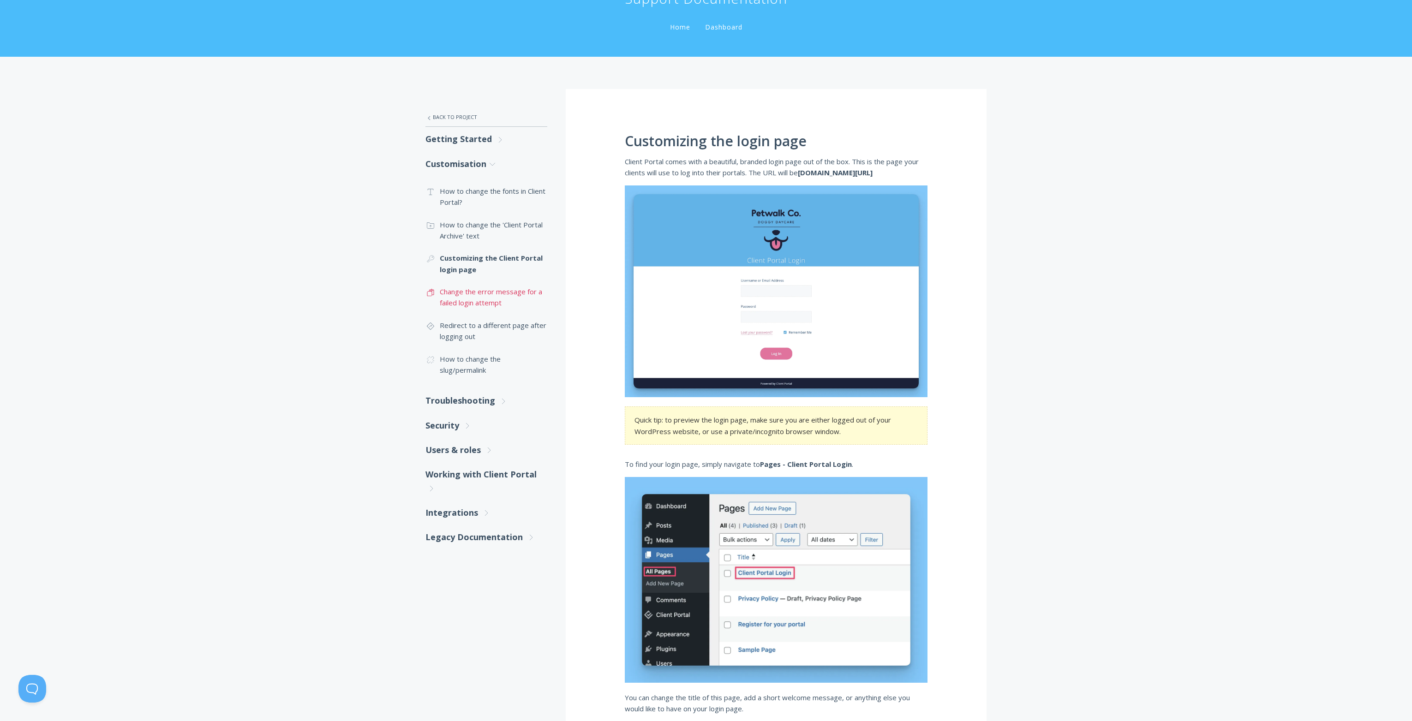
click at [478, 304] on link ".st0{fill:none;stroke:#000000;stroke-width:2;stroke-miterlimit:10;} Untitled-16…" at bounding box center [487, 298] width 122 height 34
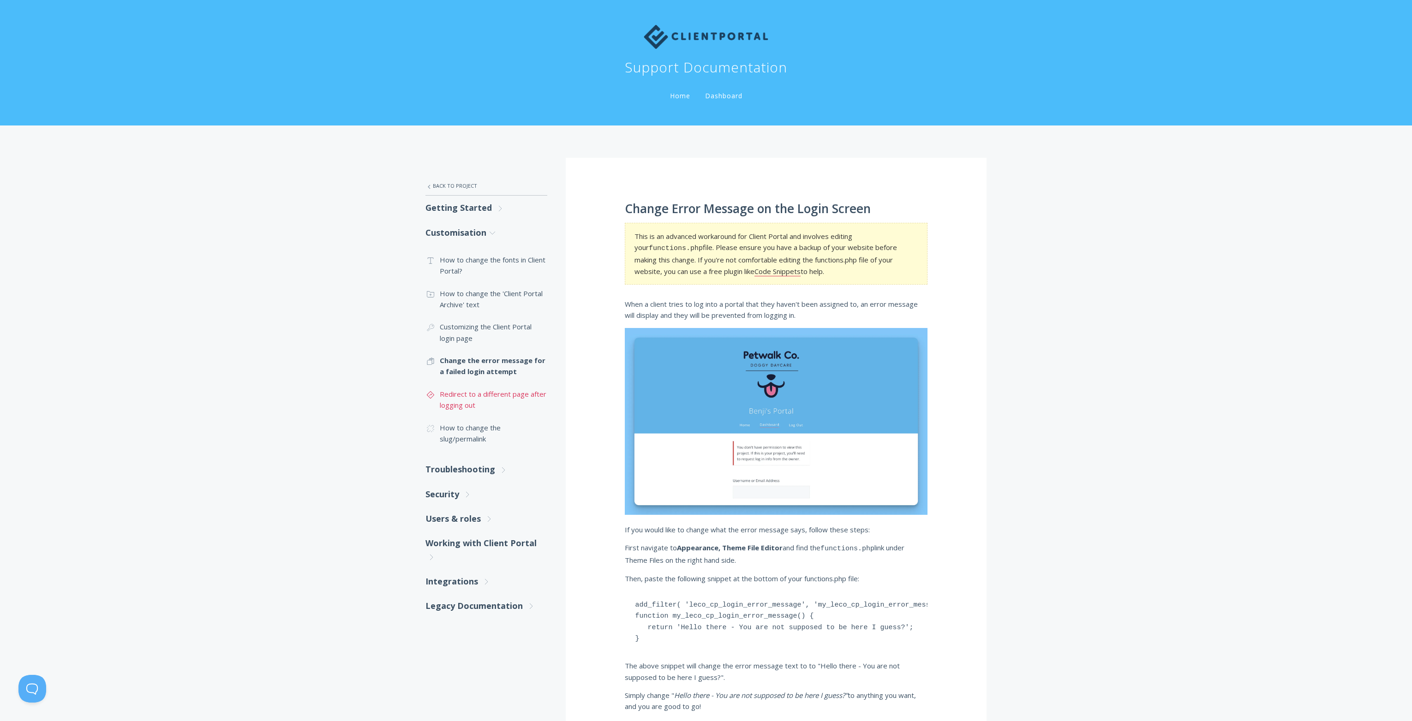
click at [471, 395] on link ".st0{fill:none;stroke:#000000;stroke-width:2;stroke-miterlimit:10;} Untitled-24…" at bounding box center [487, 400] width 122 height 34
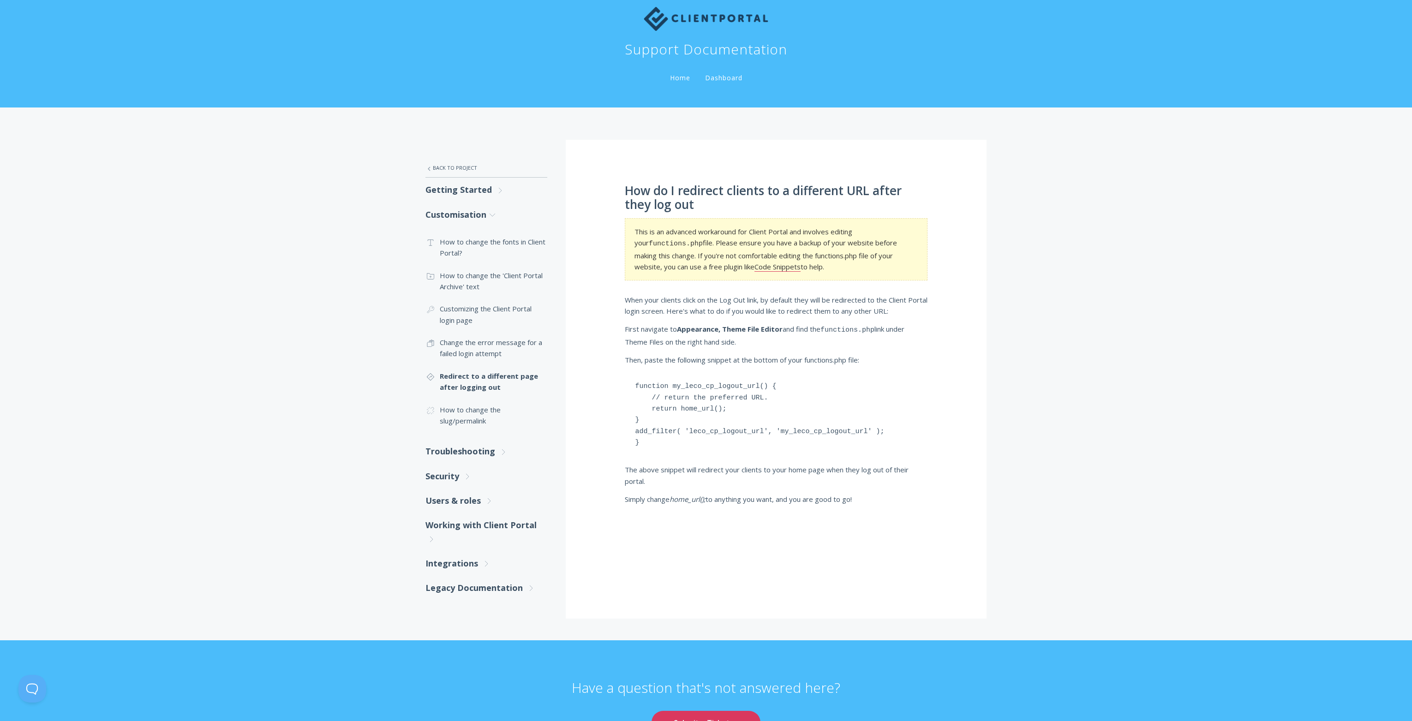
scroll to position [22, 0]
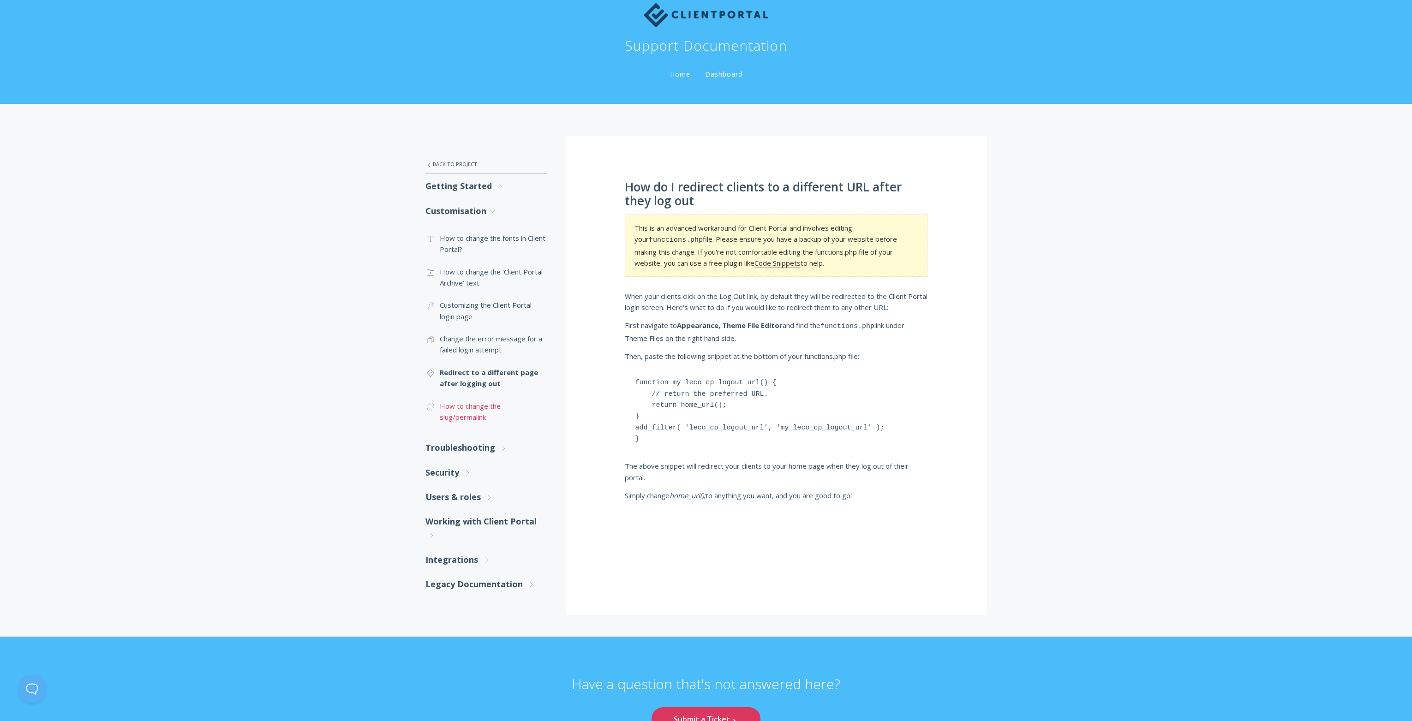
click at [462, 413] on link ".cls-1{fill:none;stroke:#000;stroke-miterlimit:10;stroke-width:2px;} 1. General…" at bounding box center [487, 412] width 122 height 34
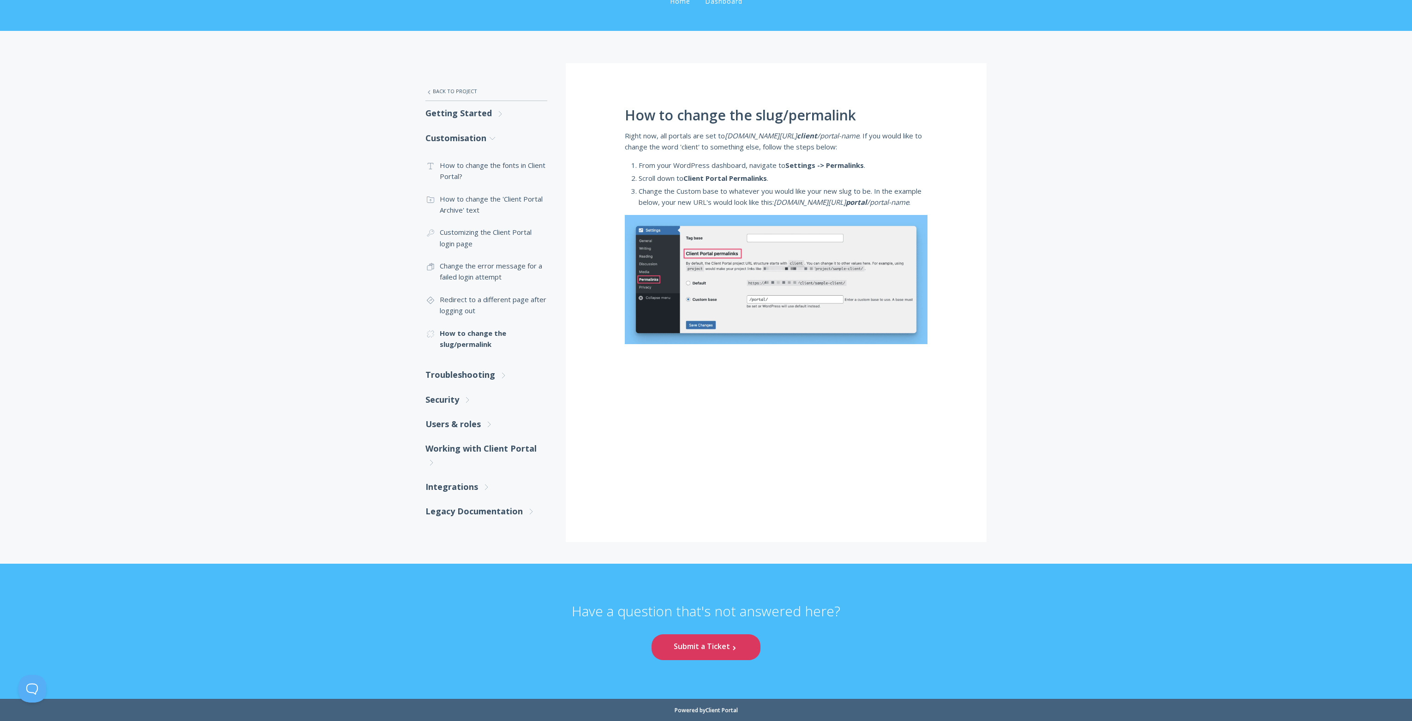
scroll to position [94, 0]
click at [439, 370] on link "Troubleshooting .st0{fill:none;stroke:#000000;stroke-width:2;stroke-miterlimit:…" at bounding box center [487, 375] width 122 height 24
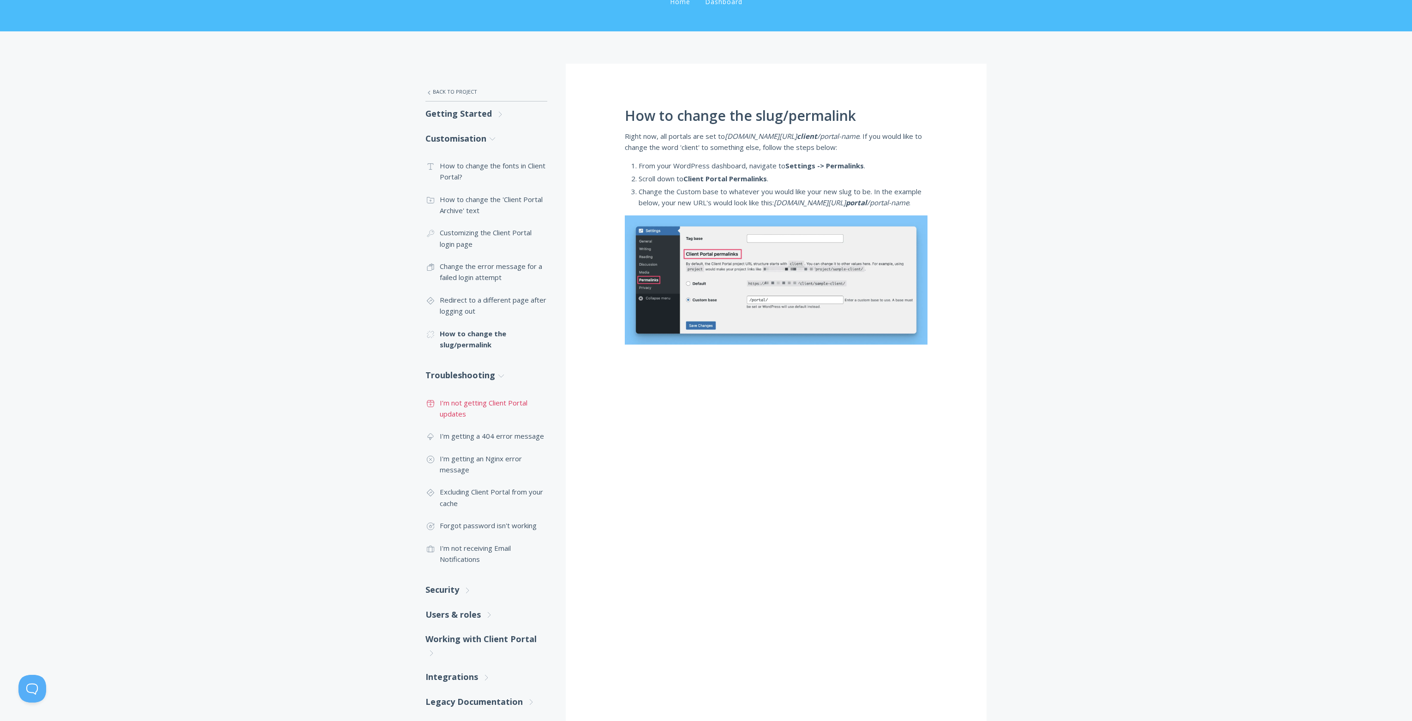
click at [455, 410] on link ".st0{fill:none;stroke:#000000;stroke-width:2;stroke-miterlimit:10;} Untitled-15…" at bounding box center [487, 409] width 122 height 34
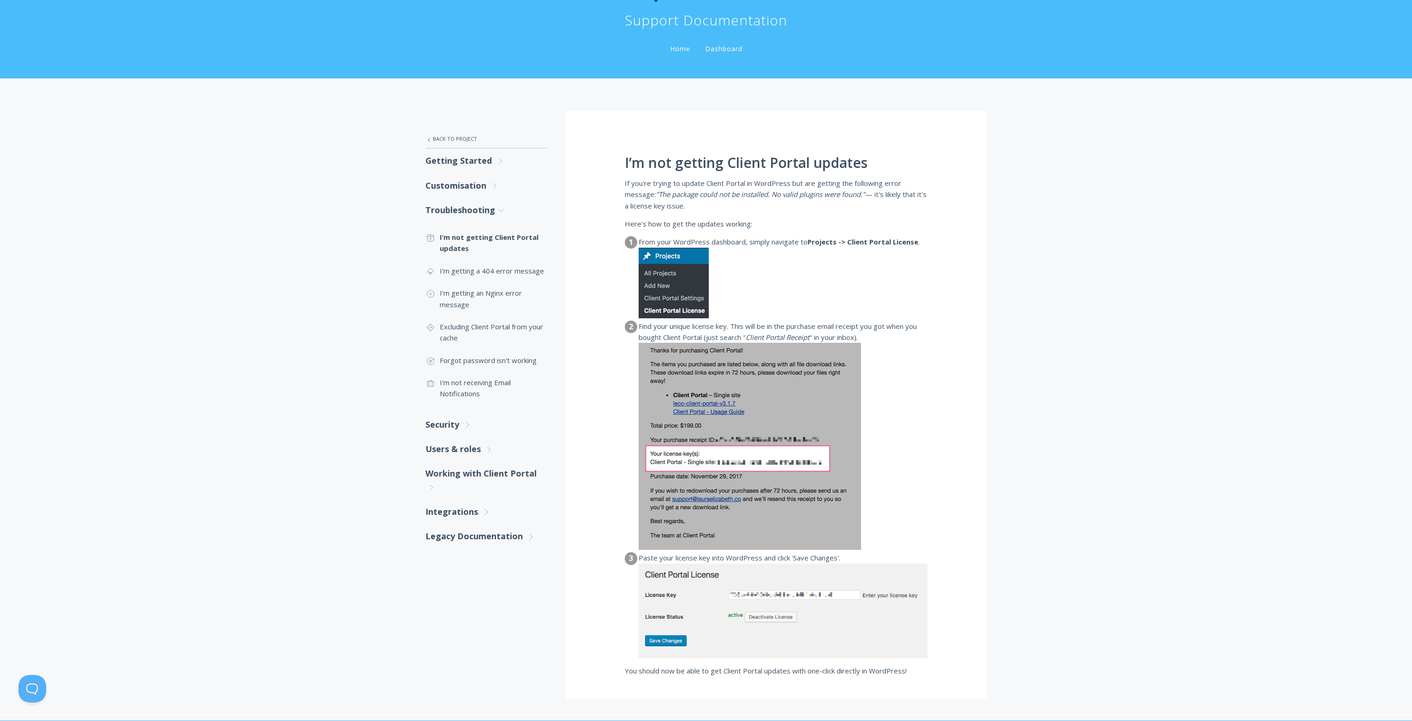
scroll to position [37, 0]
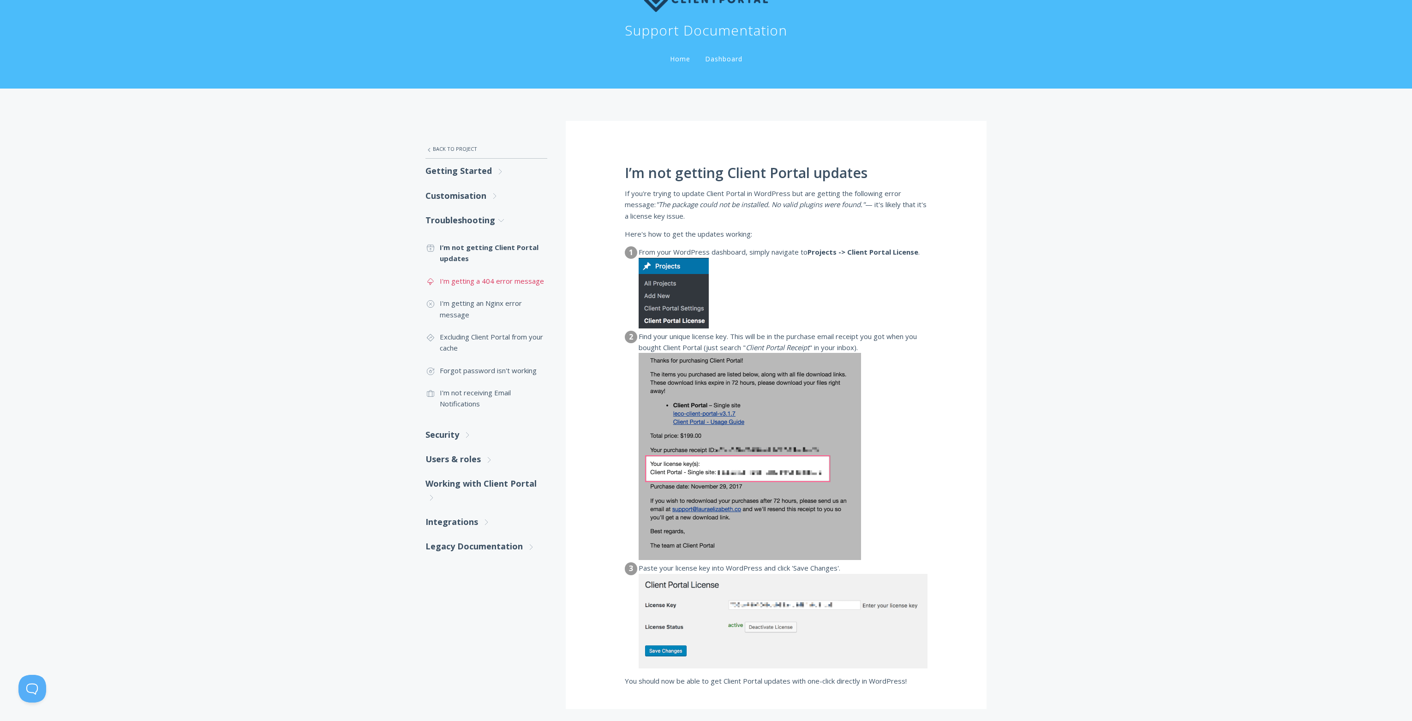
click at [484, 276] on link ".st0{fill:none;stroke:#000000;stroke-width:2;stroke-miterlimit:10;} Untitled-23…" at bounding box center [487, 281] width 122 height 22
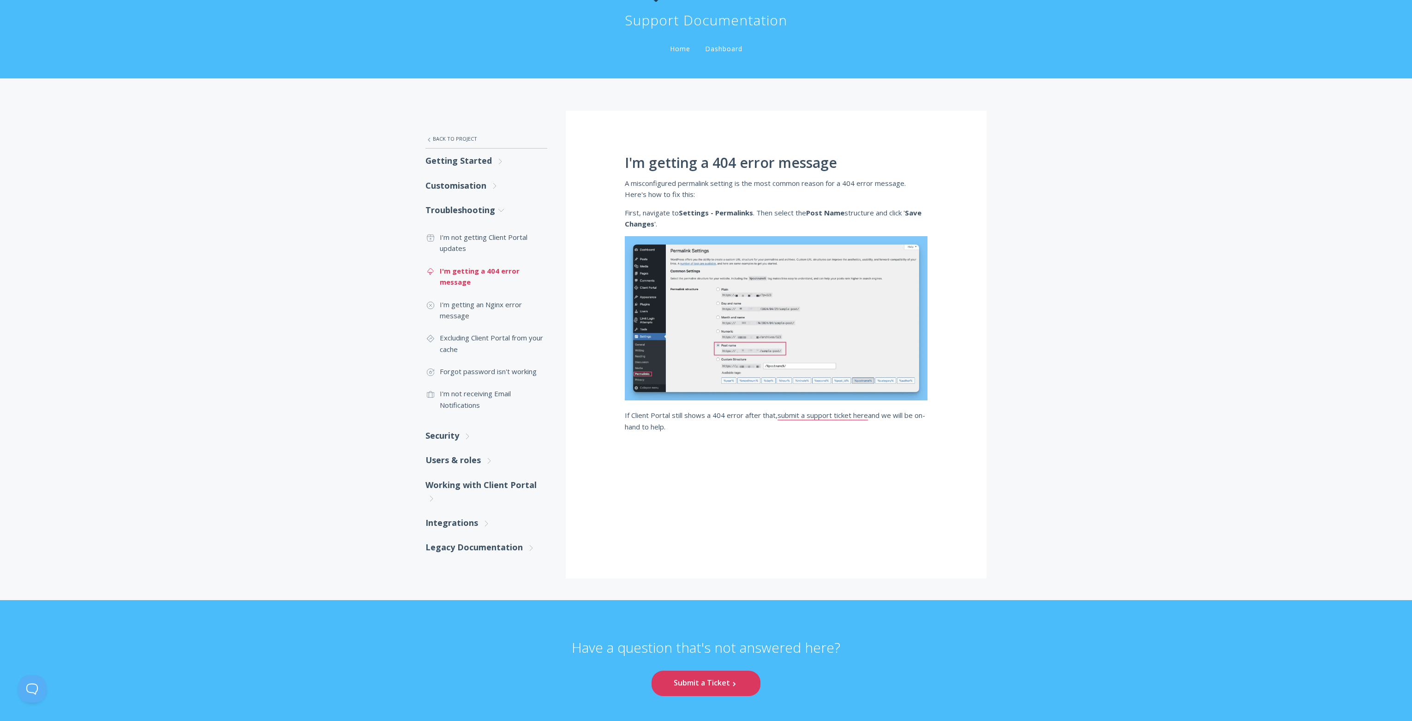
scroll to position [42, 0]
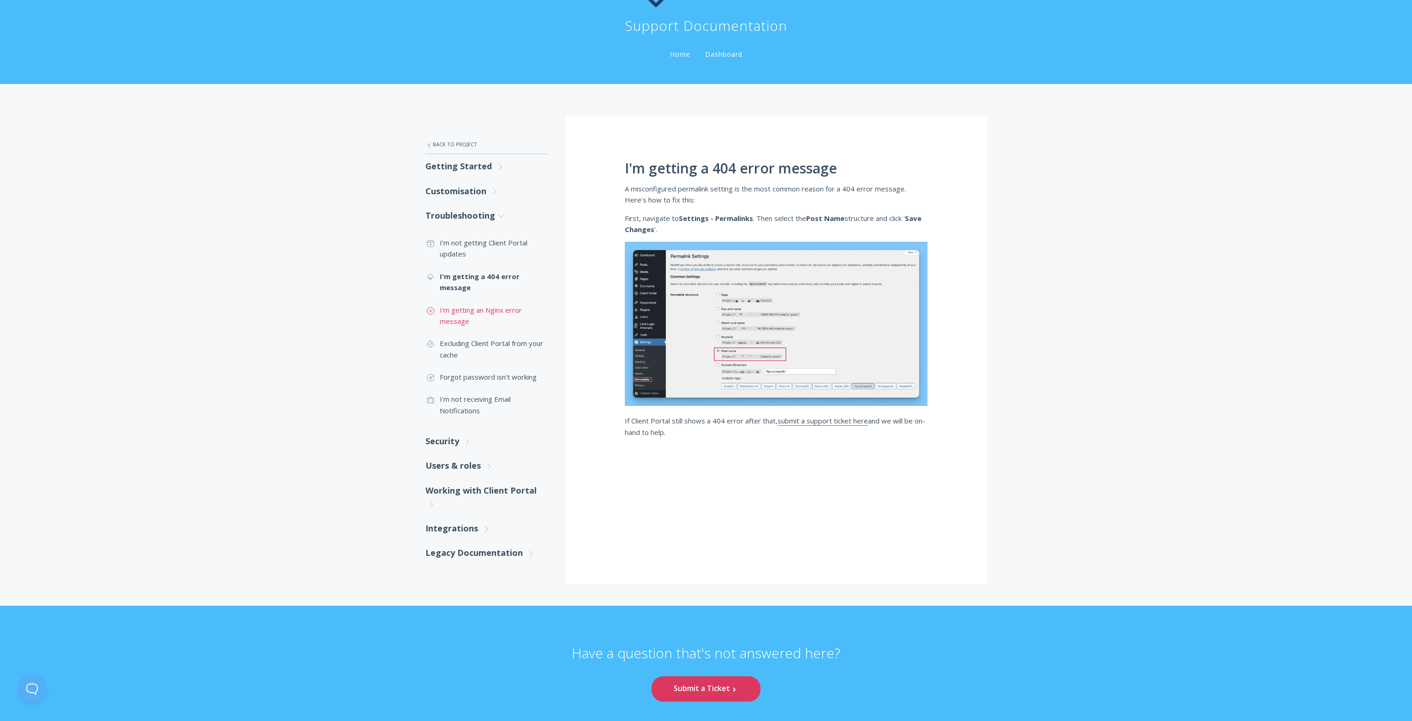
click at [463, 312] on link ".st0{fill:none;stroke:#000000;stroke-width:2;stroke-miterlimit:10;} Untitled-17…" at bounding box center [487, 316] width 122 height 34
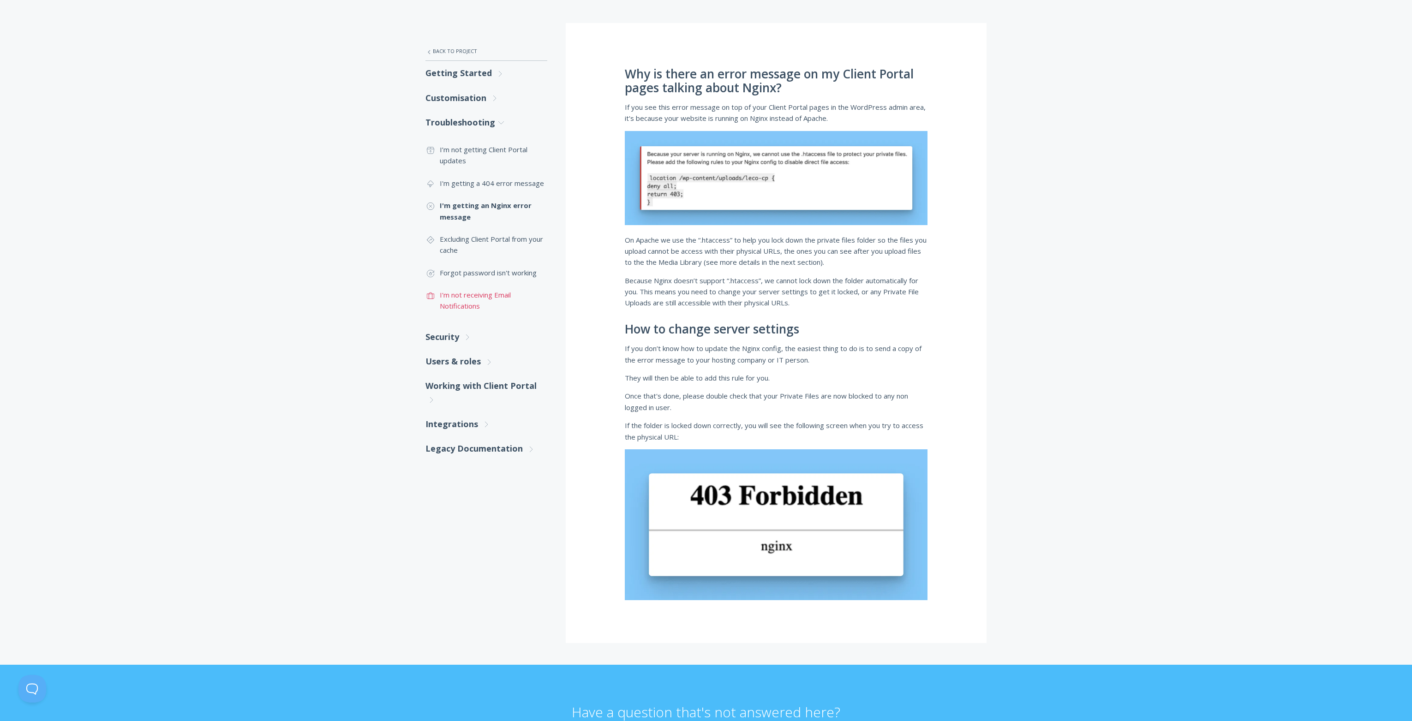
scroll to position [131, 0]
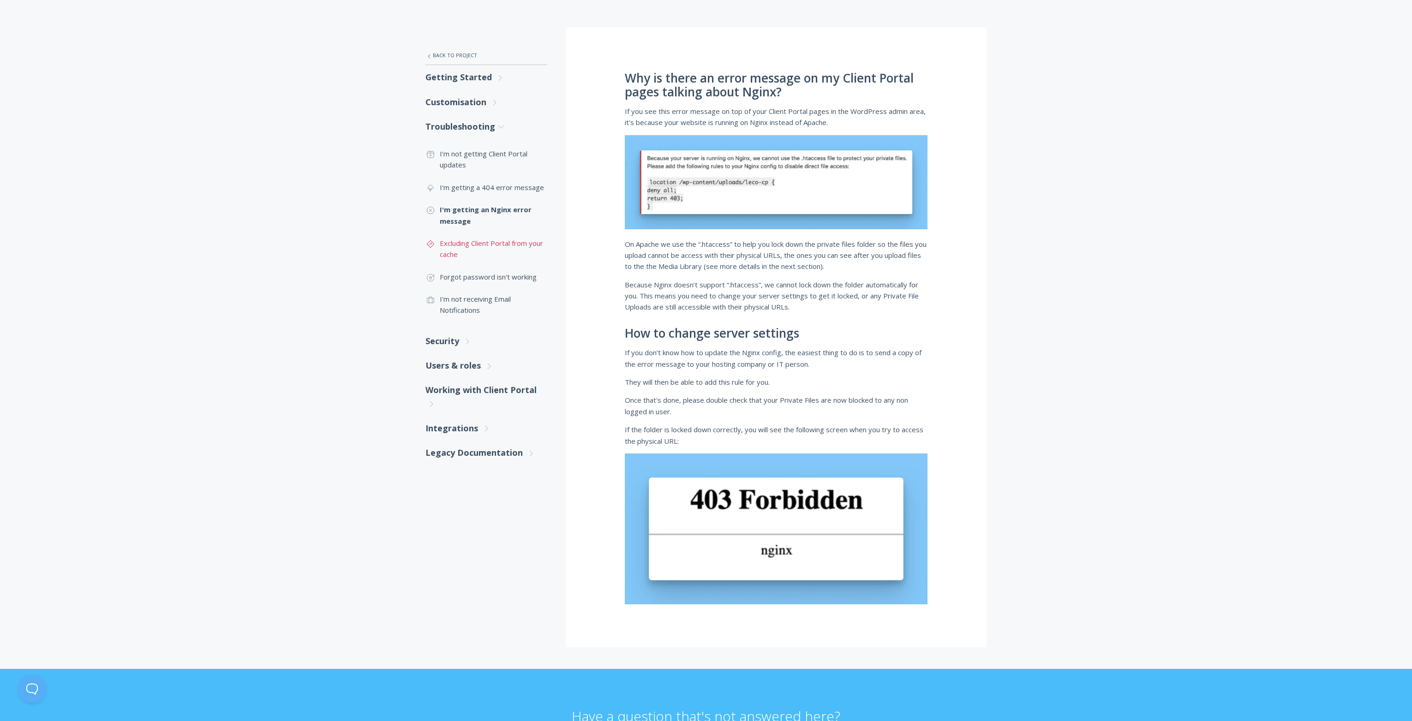
click at [500, 243] on link ".st0{fill:none;stroke:#000000;stroke-width:2;stroke-miterlimit:10;} Untitled-24…" at bounding box center [487, 249] width 122 height 34
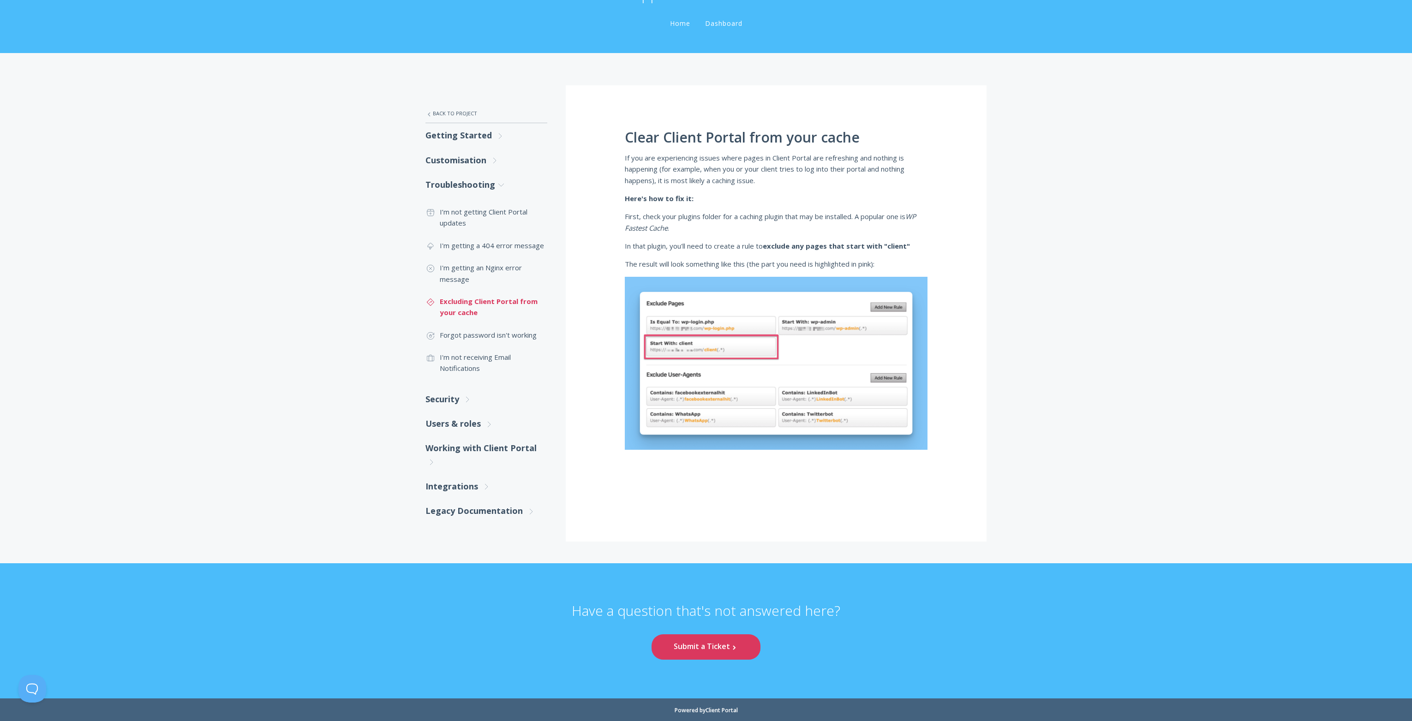
scroll to position [72, 0]
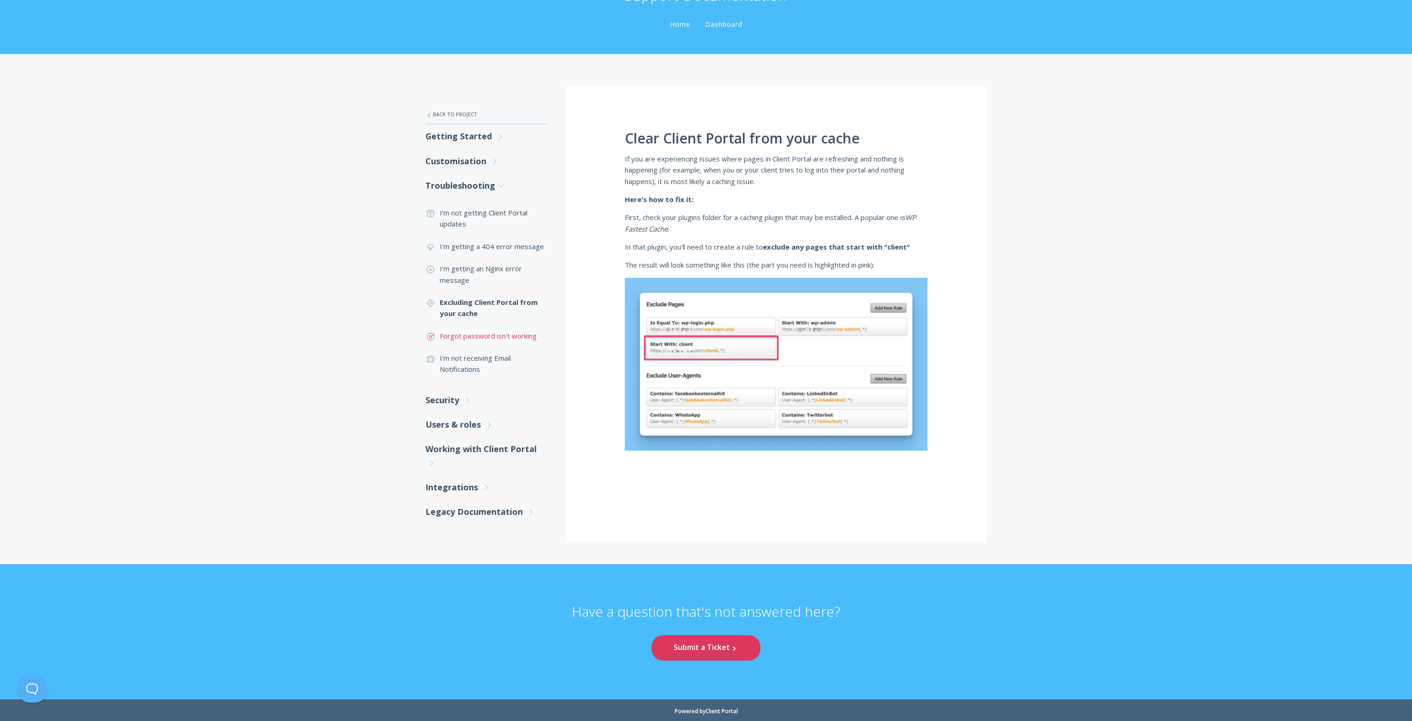
click at [475, 336] on link ".st0{fill:none;stroke:#000000;stroke-width:2;stroke-miterlimit:10;} Untitled-17…" at bounding box center [487, 336] width 122 height 22
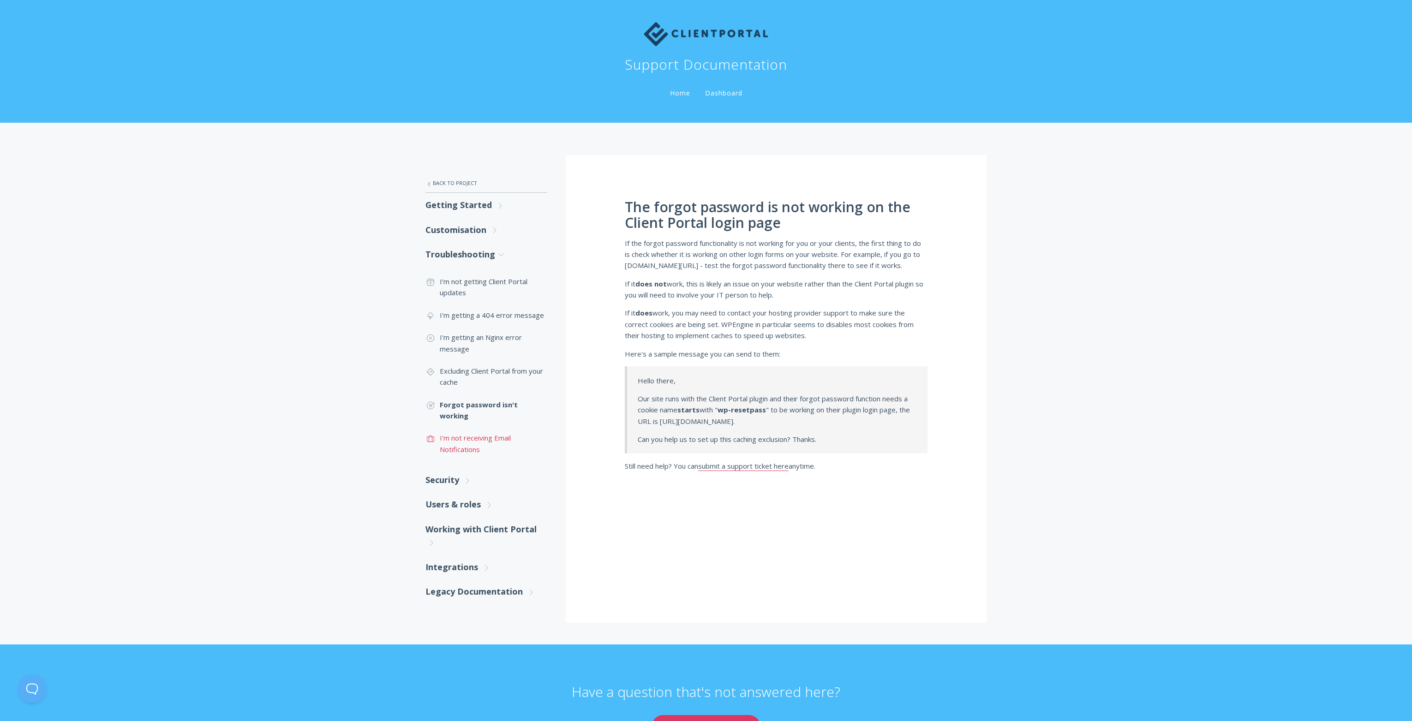
click at [444, 431] on link ".st0{fill:none;stroke:#000000;stroke-width:2;stroke-miterlimit:10;} Untitled-20…" at bounding box center [487, 444] width 122 height 34
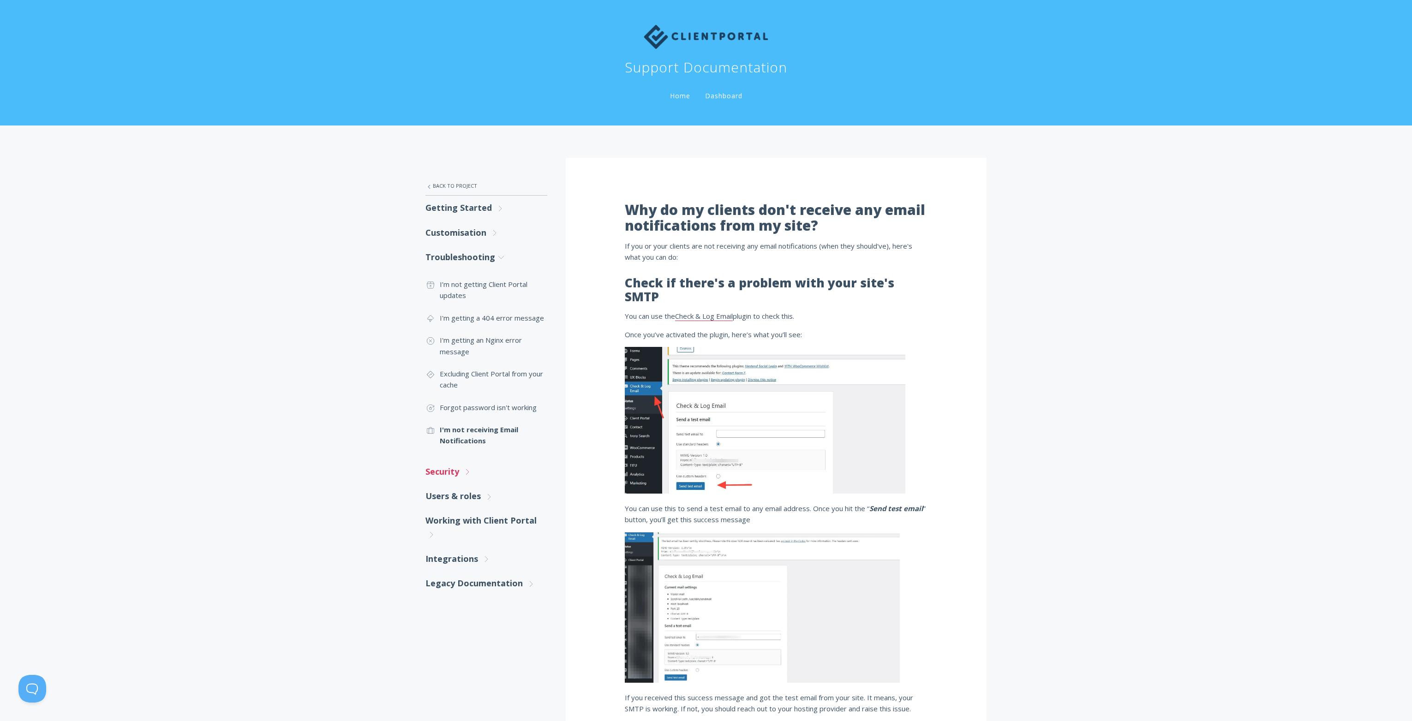
click at [474, 474] on link "Security .st0{fill:none;stroke:#000000;stroke-width:2;stroke-miterlimit:10;} Un…" at bounding box center [487, 472] width 122 height 24
click at [473, 499] on link ".st0{fill:none;stroke:#000000;stroke-width:2;stroke-miterlimit:10;} Financial A…" at bounding box center [487, 499] width 122 height 22
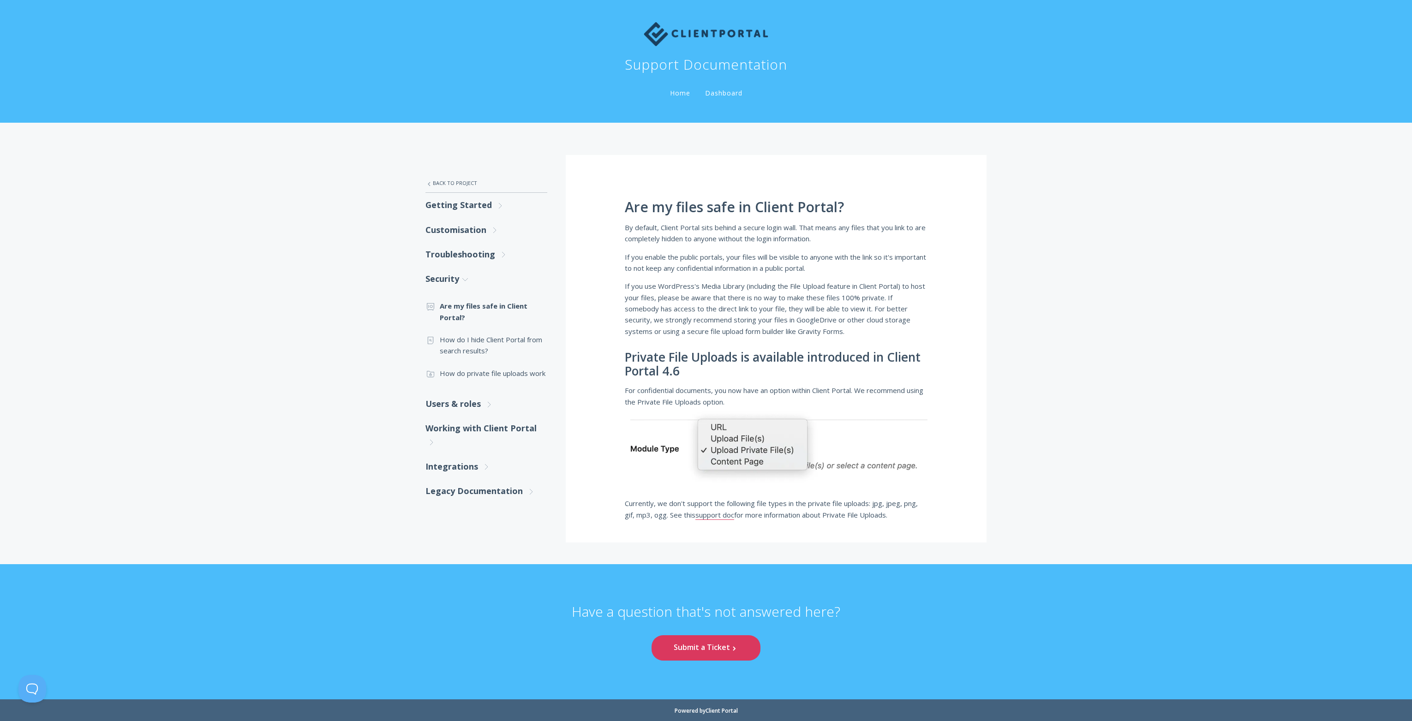
scroll to position [4, 0]
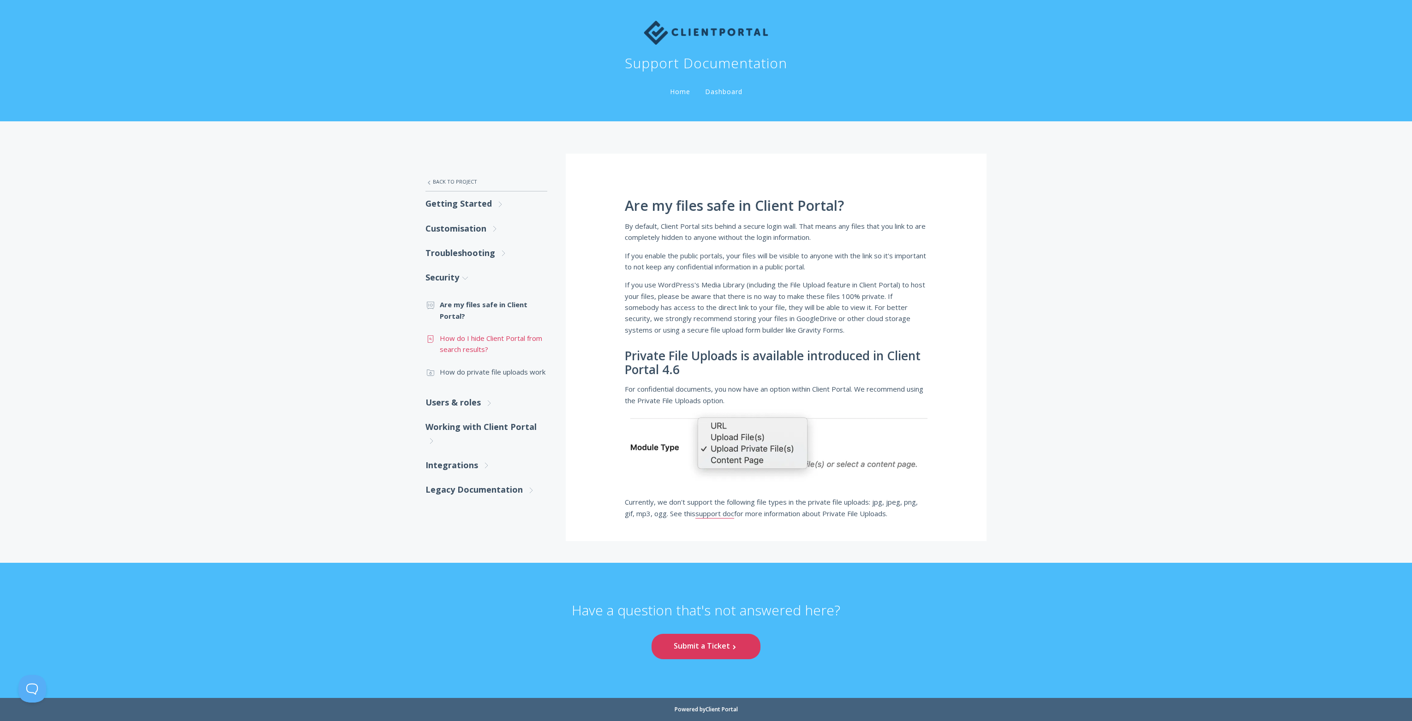
click at [468, 336] on link ".st0{fill:none;stroke:#000000;stroke-width:2;stroke-miterlimit:10;} Untitled-15…" at bounding box center [487, 344] width 122 height 34
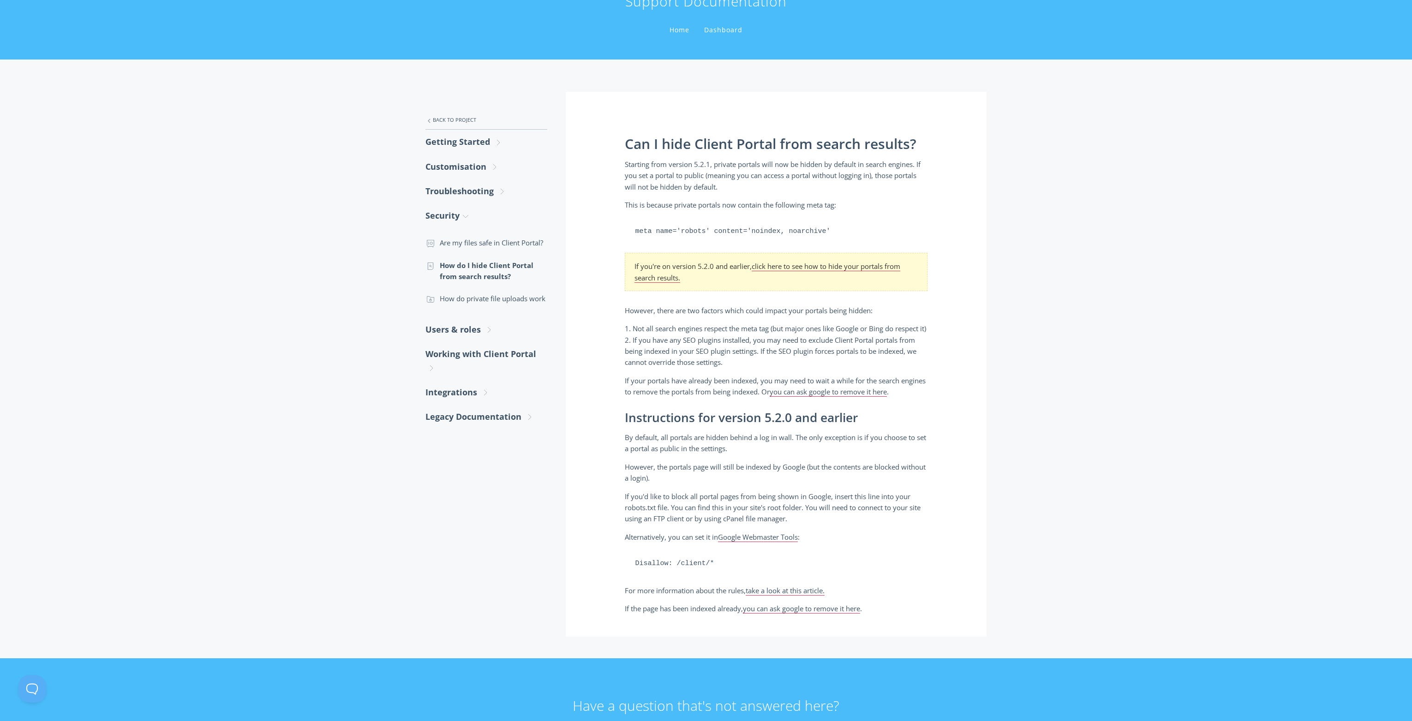
scroll to position [11, 0]
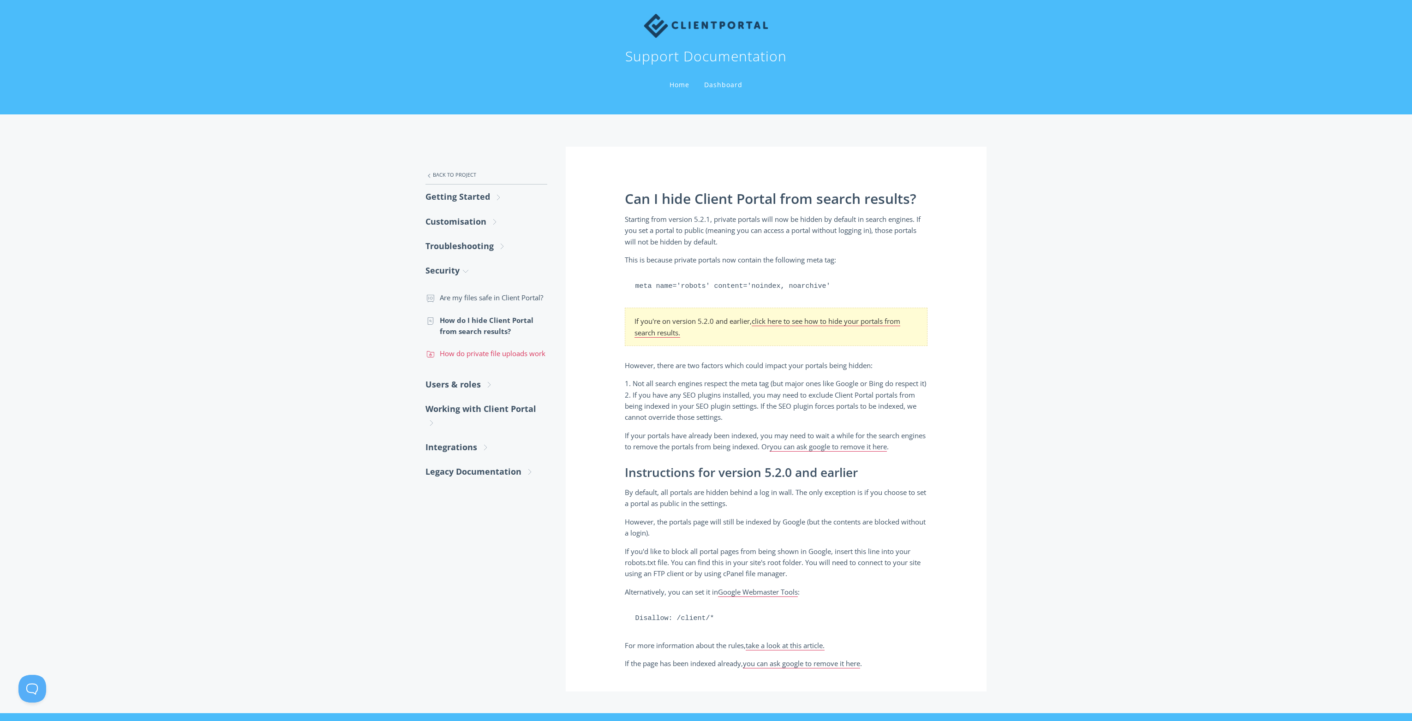
click at [464, 355] on link ".st0{fill:none;stroke:#000000;stroke-width:2;stroke-miterlimit:10;} Untitled-15…" at bounding box center [487, 353] width 122 height 22
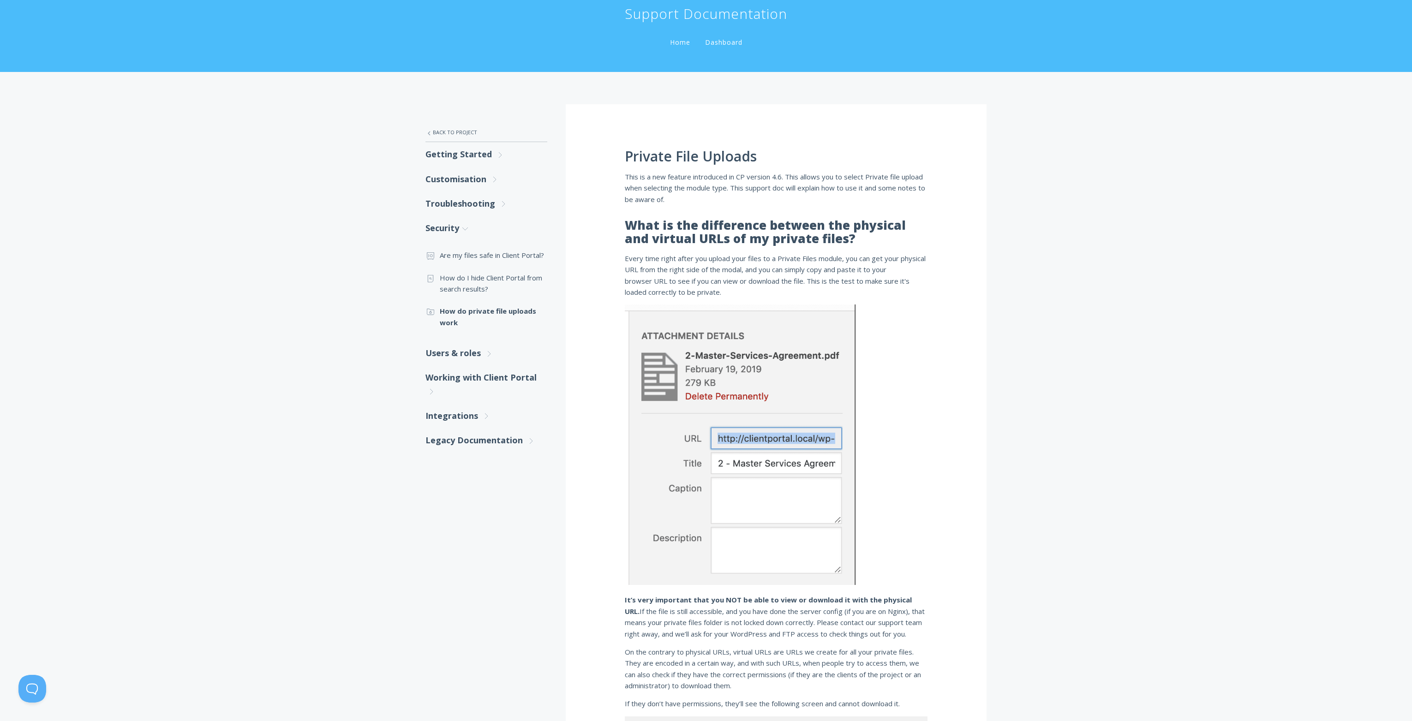
scroll to position [14, 0]
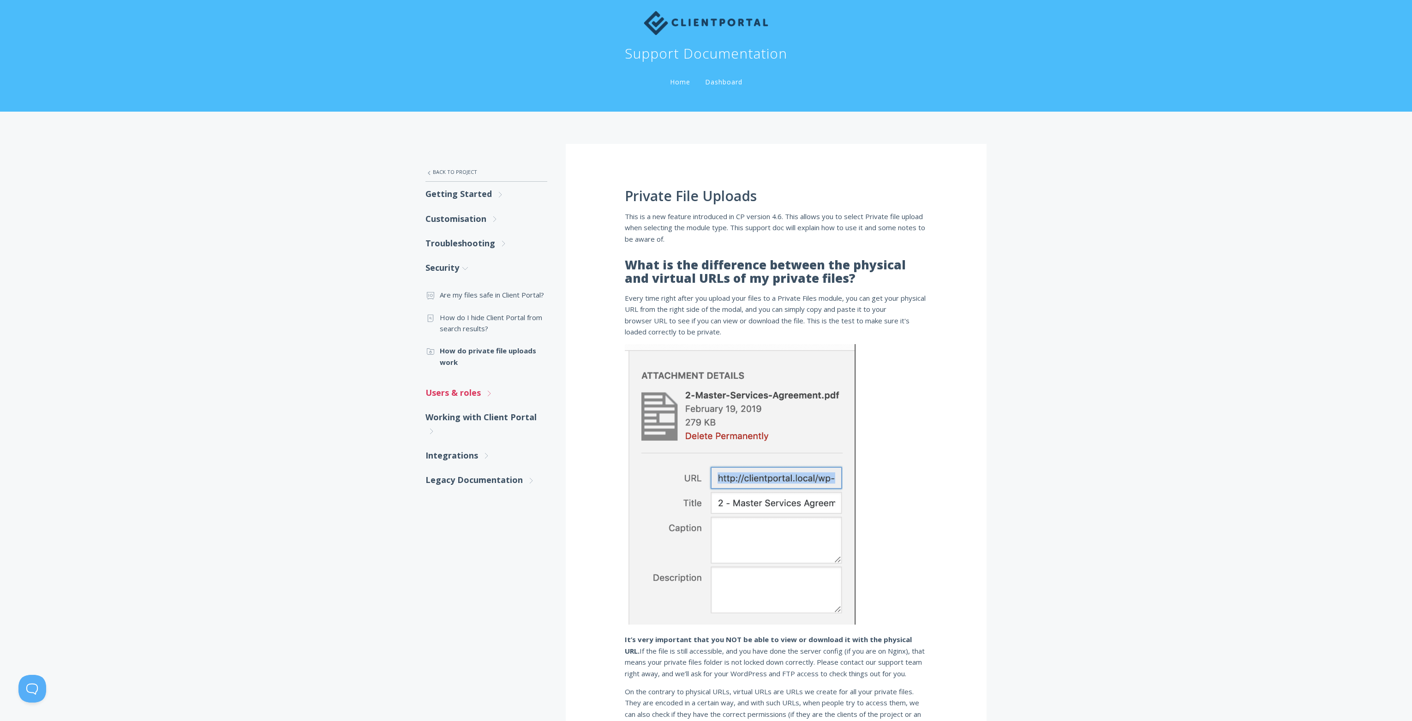
click at [459, 389] on link "Users & roles .st0{fill:none;stroke:#000000;stroke-width:2;stroke-miterlimit:10…" at bounding box center [487, 393] width 122 height 24
click at [457, 419] on link ".st0{fill:none;stroke:#000000;stroke-width:2;stroke-miterlimit:10;} 3. Communic…" at bounding box center [487, 426] width 122 height 34
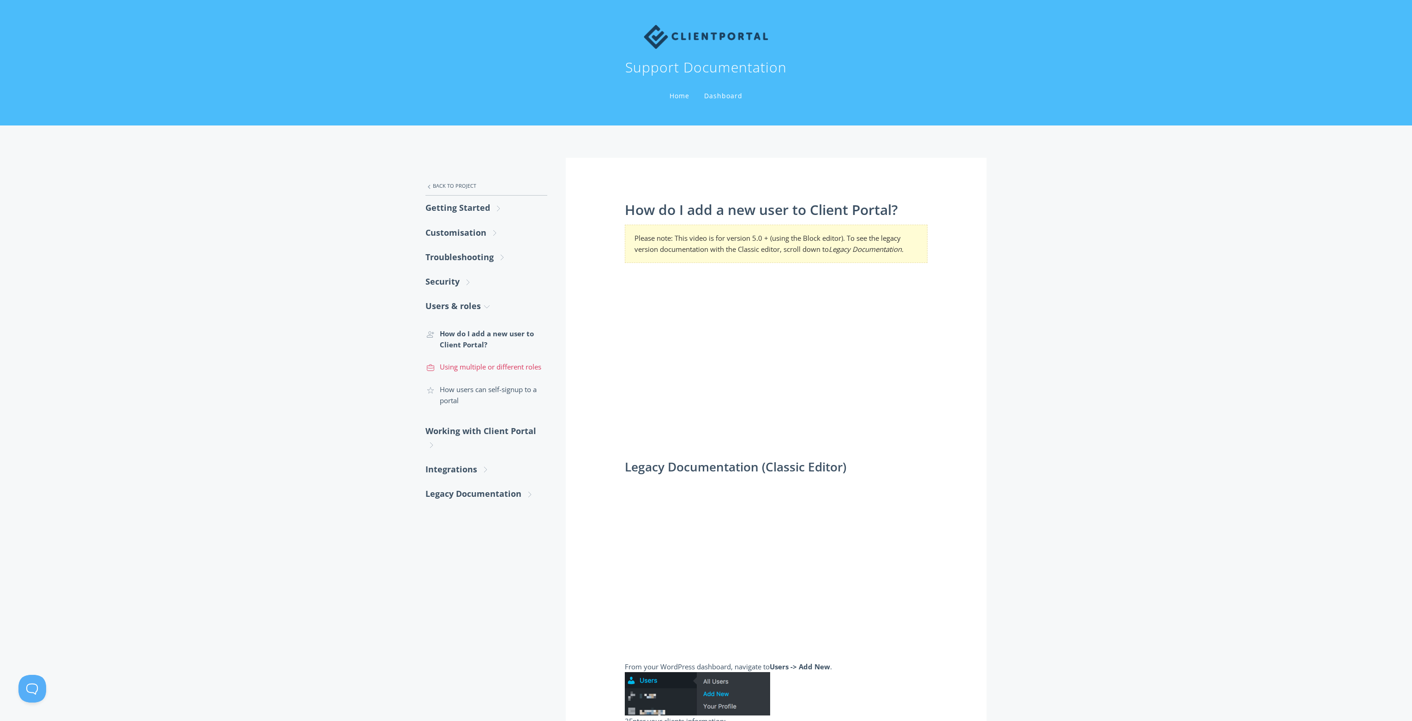
click at [488, 366] on link ".st0{fill:none;stroke:#000000;stroke-width:2;stroke-miterlimit:10;} Untitled-20…" at bounding box center [487, 367] width 122 height 22
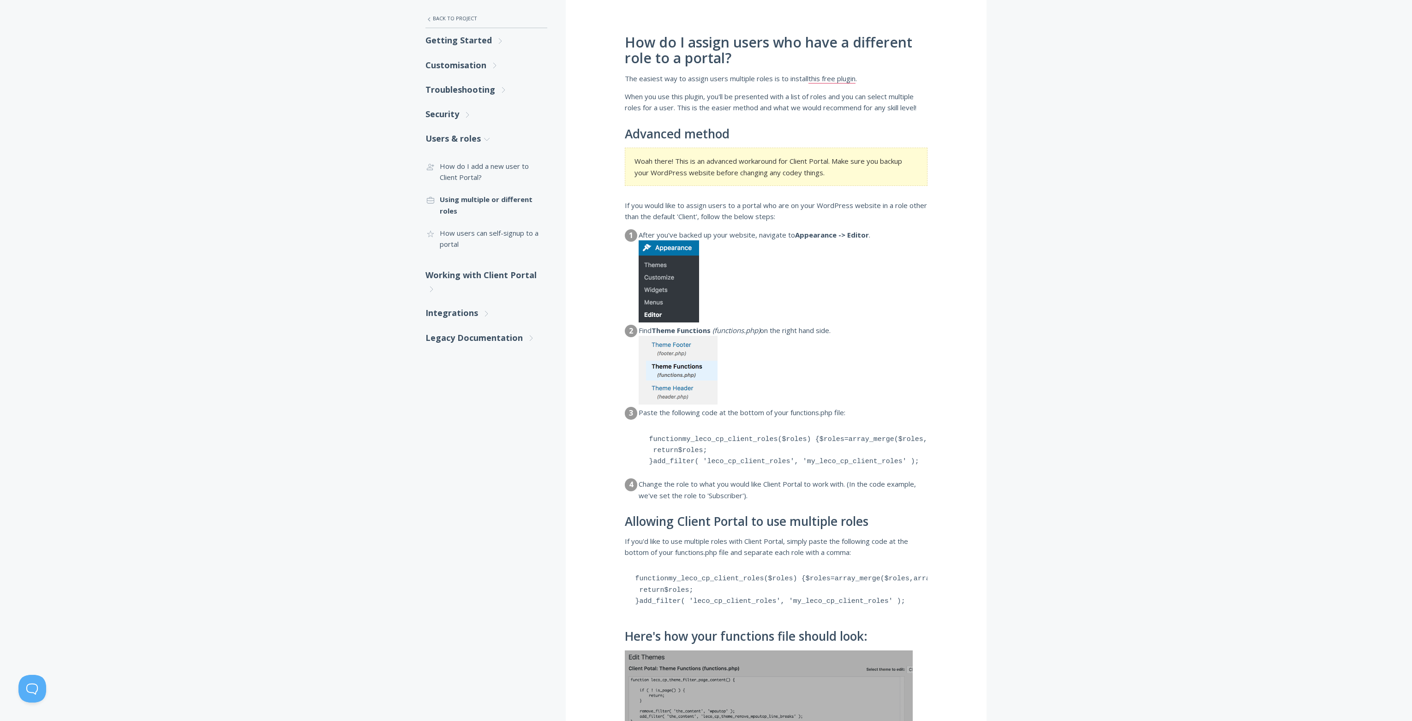
scroll to position [174, 0]
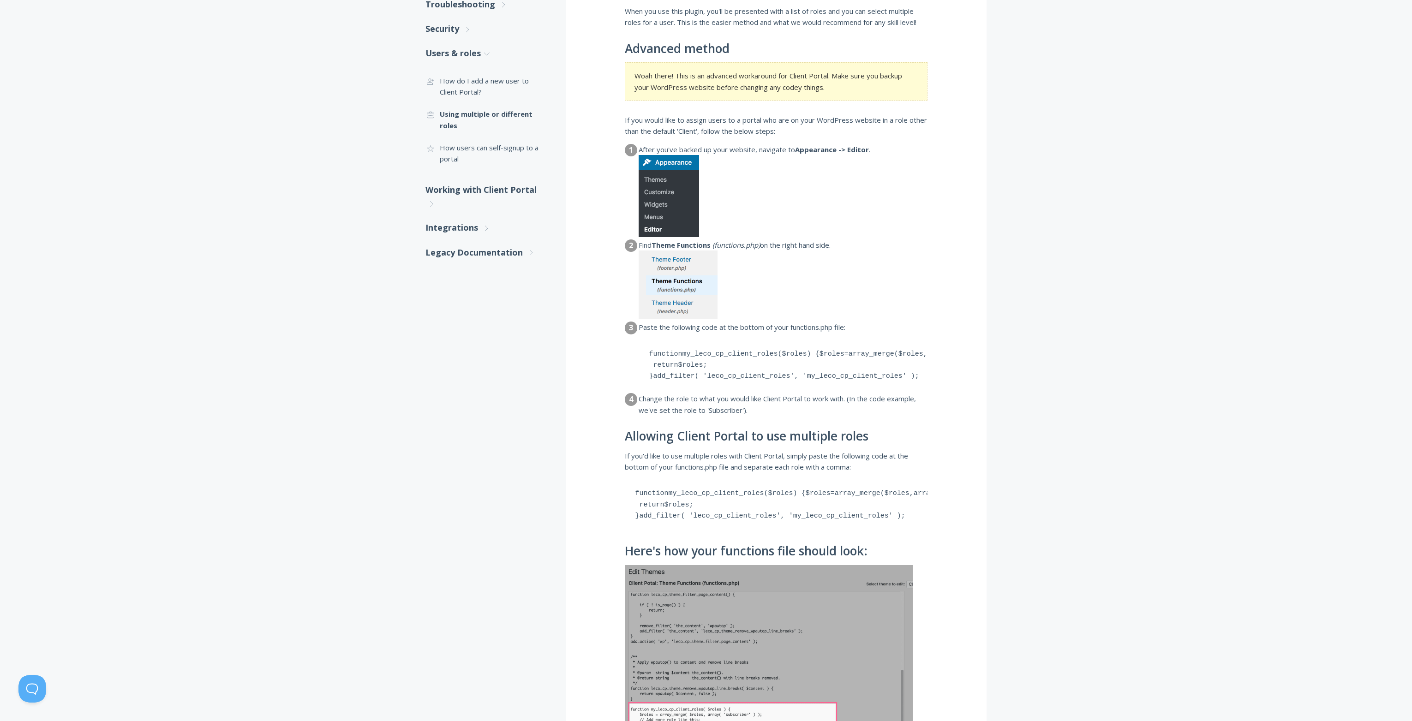
scroll to position [238, 0]
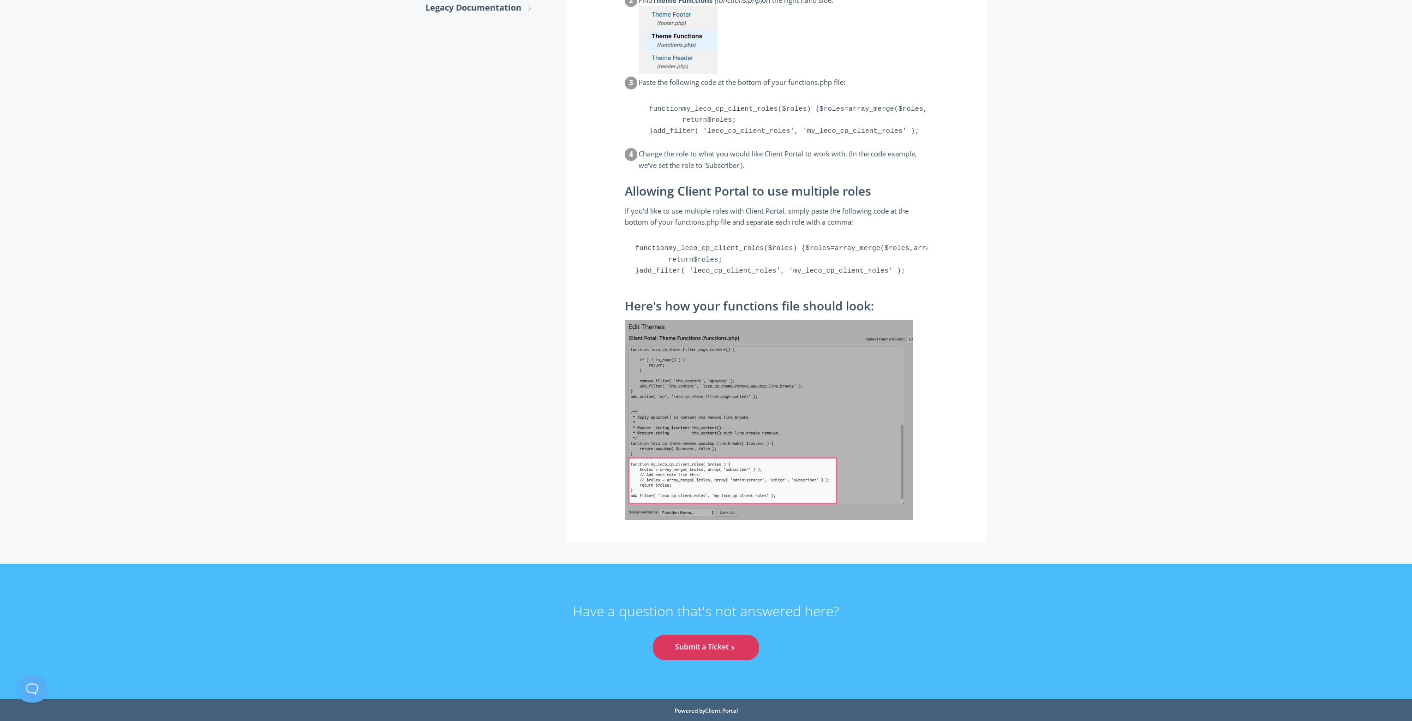
scroll to position [550, 0]
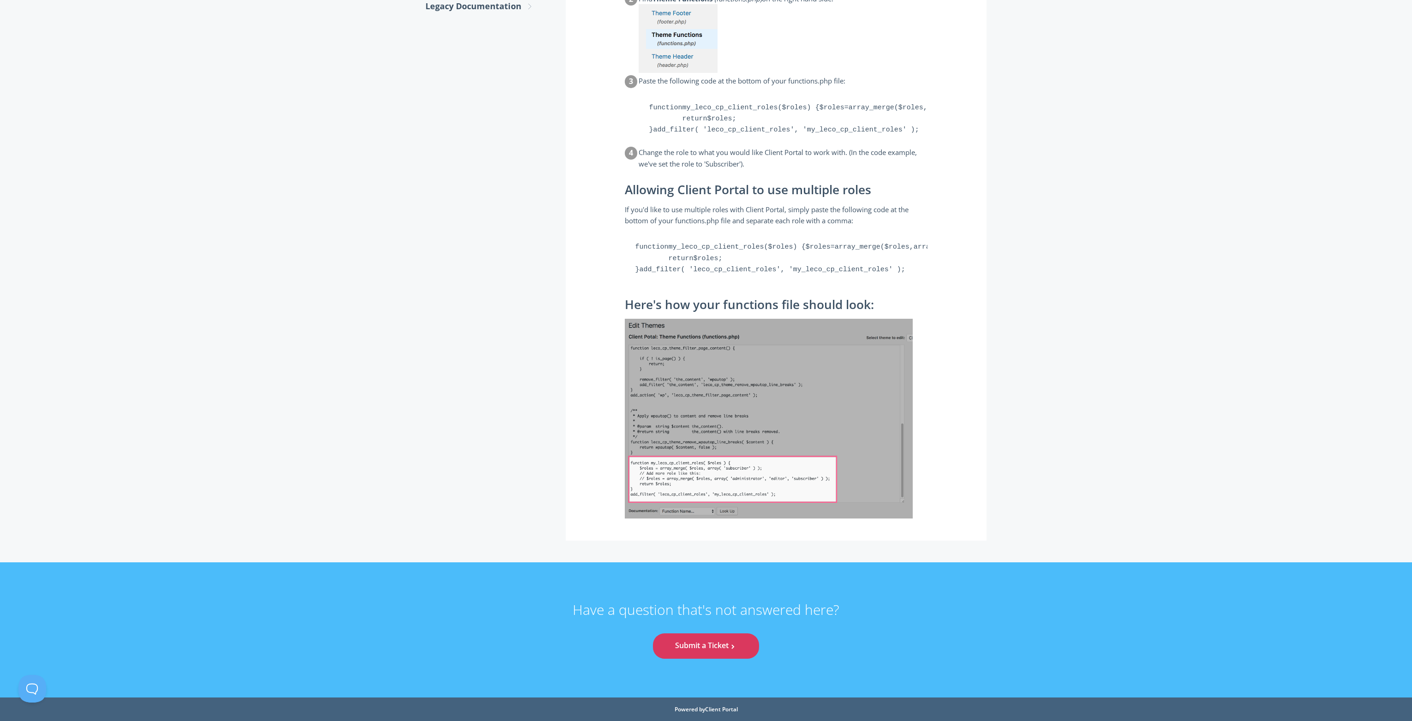
click at [368, 264] on div ".st0{fill:none;stroke:#000000;stroke-width:2;stroke-miterlimit:10;} Untitled-27…" at bounding box center [706, 94] width 1412 height 937
click at [1169, 448] on div ".st0{fill:none;stroke:#000000;stroke-width:2;stroke-miterlimit:10;} Untitled-27…" at bounding box center [706, 94] width 1412 height 937
click at [1133, 513] on div ".st0{fill:none;stroke:#000000;stroke-width:2;stroke-miterlimit:10;} Untitled-27…" at bounding box center [706, 94] width 1412 height 937
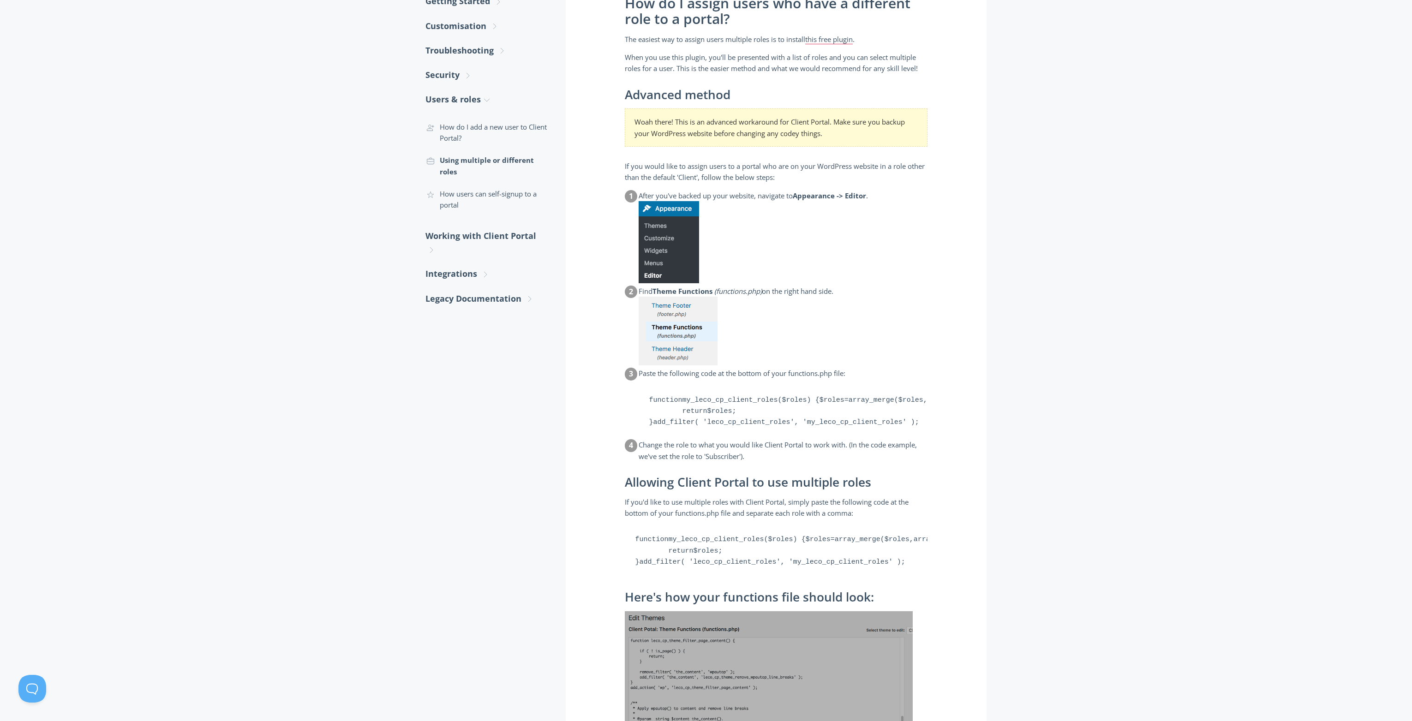
scroll to position [0, 0]
